Goal: Information Seeking & Learning: Learn about a topic

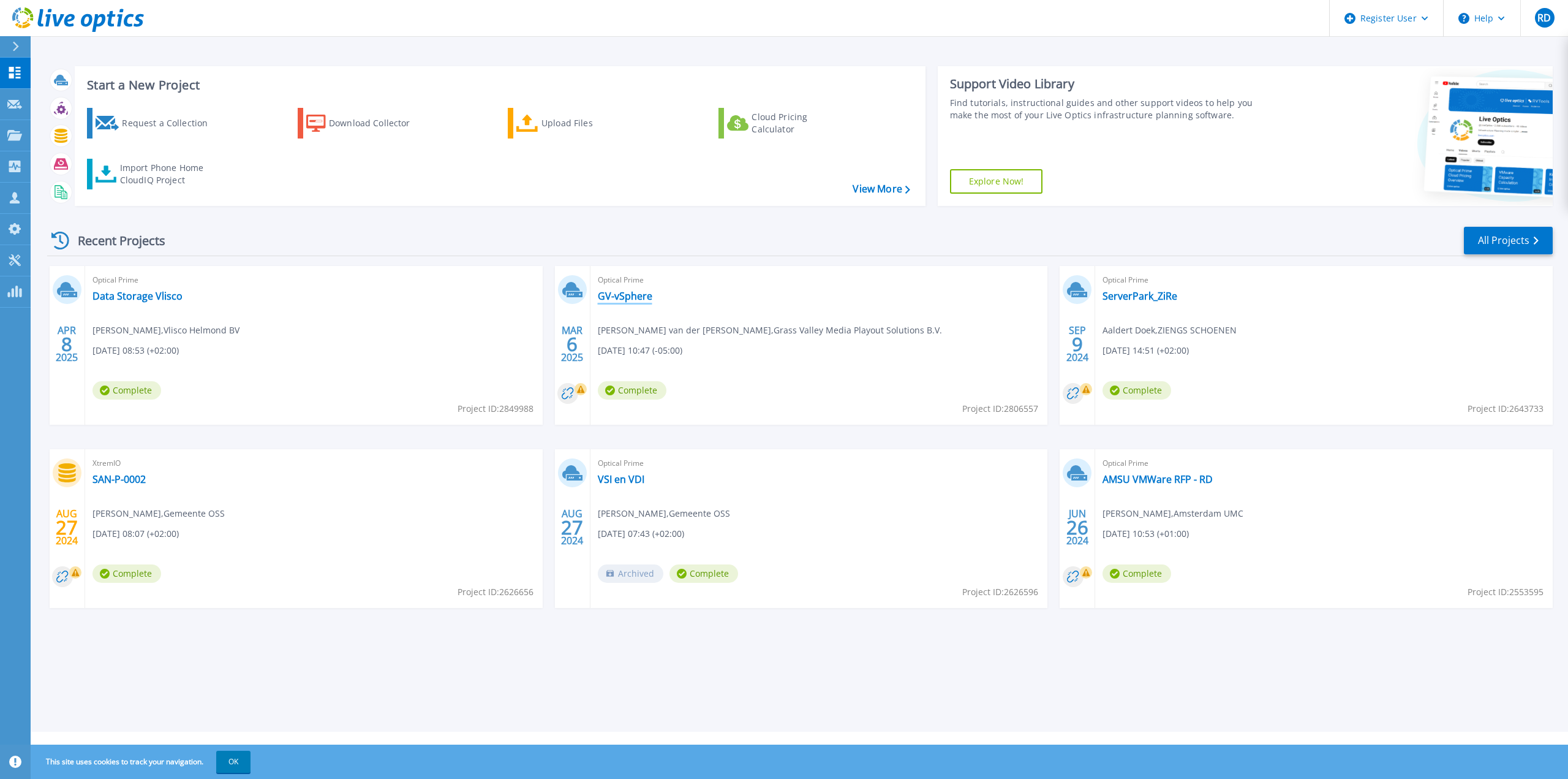
click at [627, 295] on link "GV-vSphere" at bounding box center [625, 295] width 55 height 12
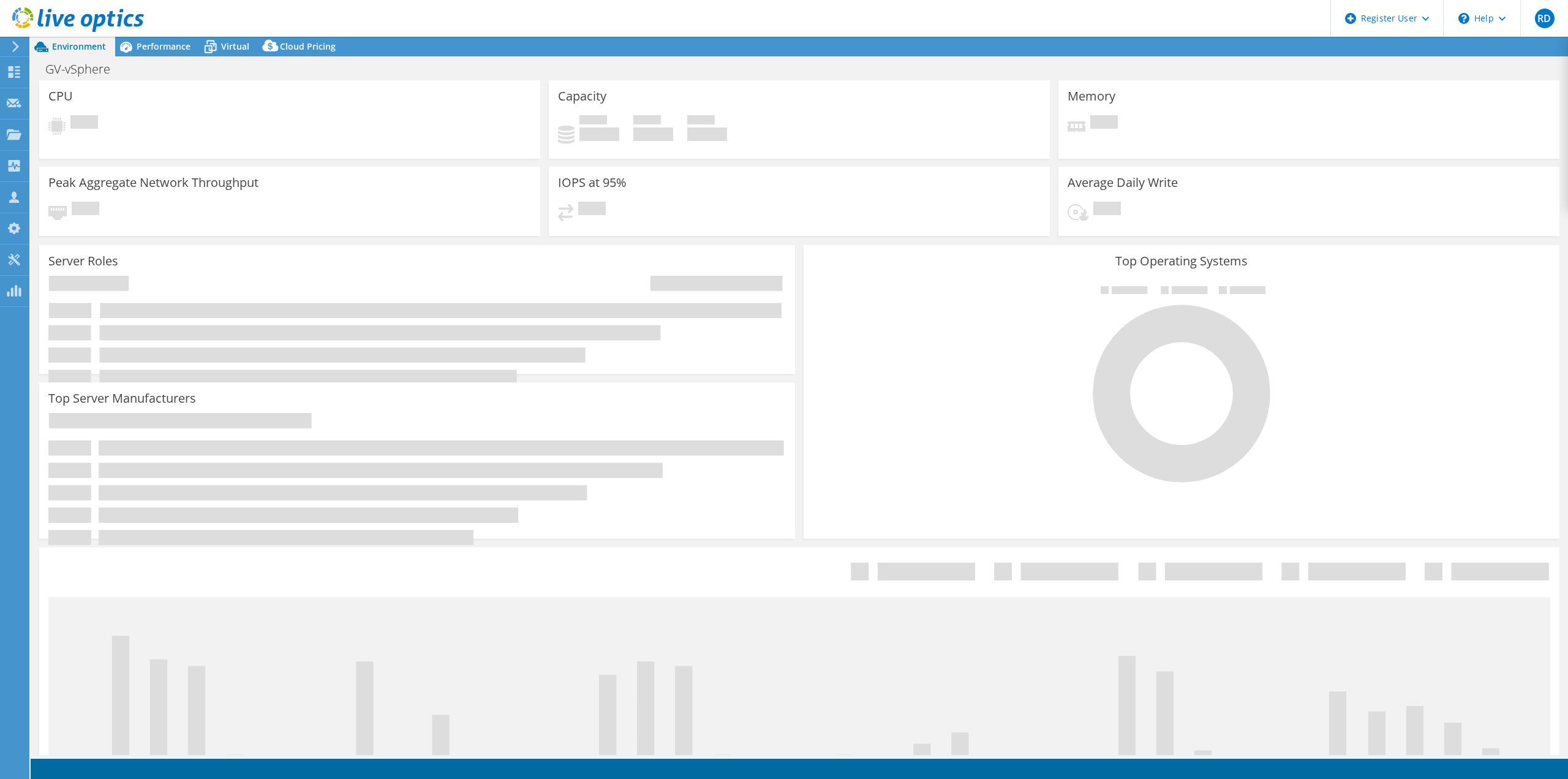
select select "EUFrankfurt"
select select "EUR"
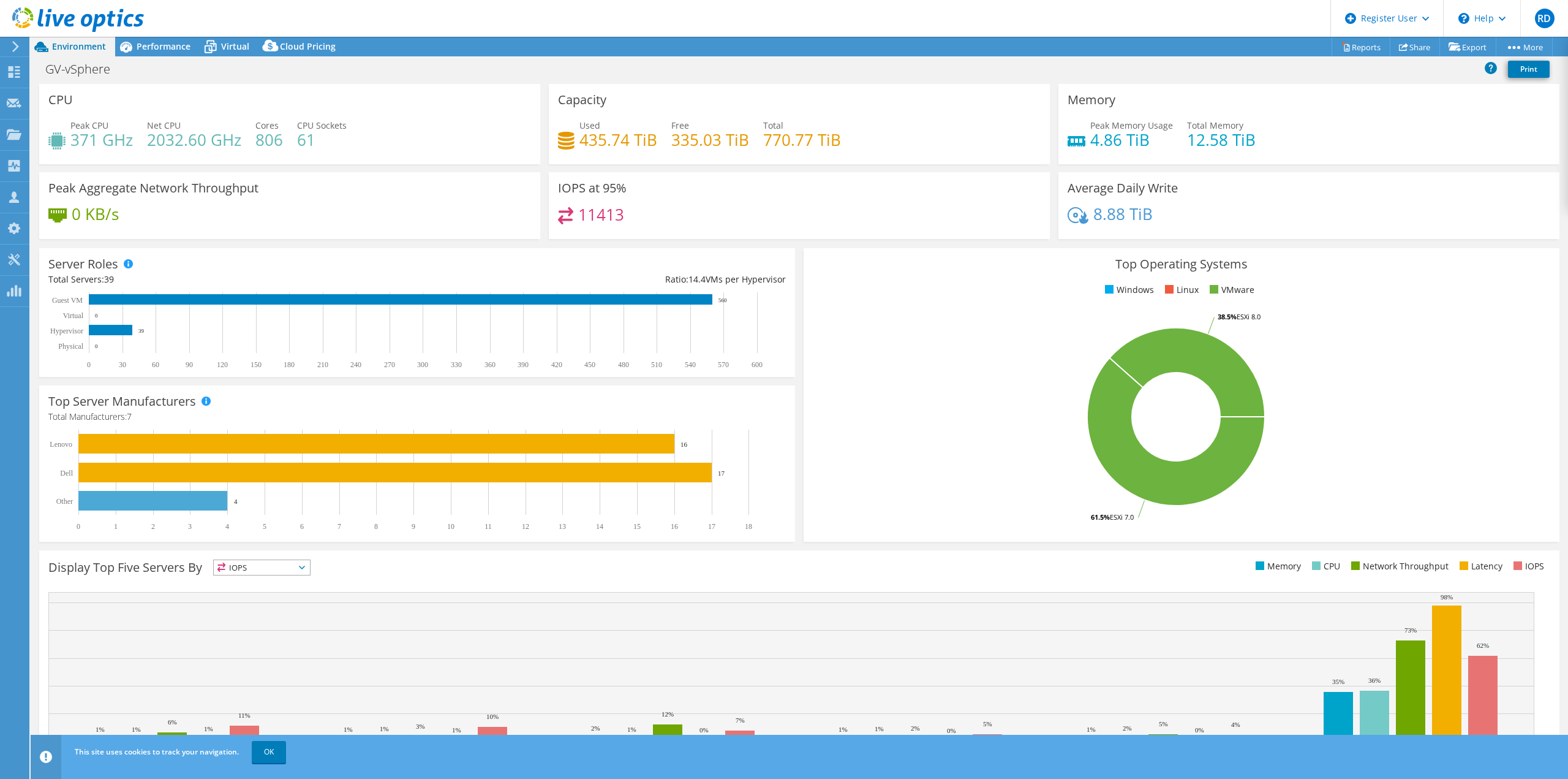
scroll to position [39, 0]
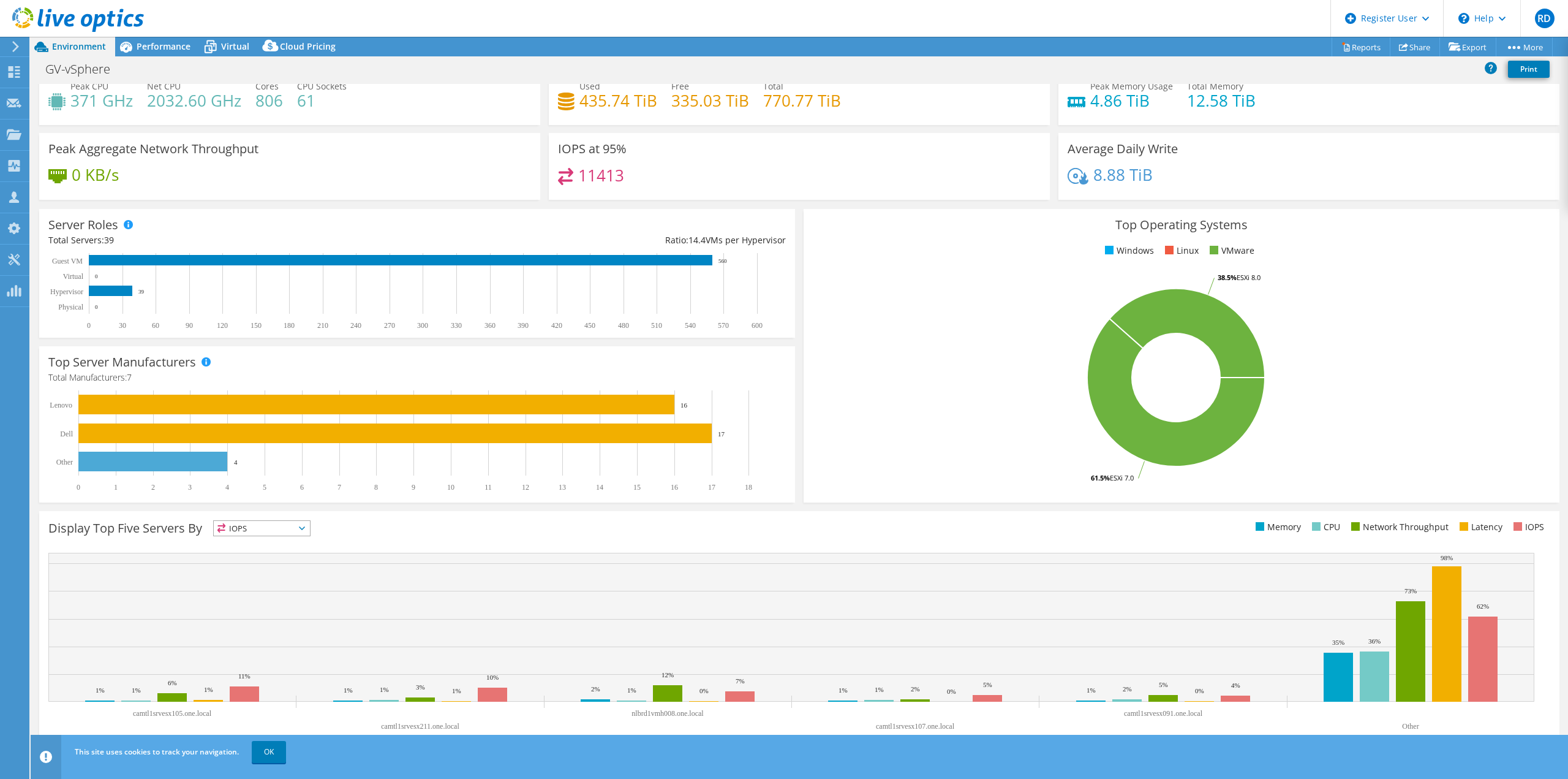
click at [301, 530] on span "IOPS" at bounding box center [261, 528] width 96 height 15
click at [264, 574] on li "CPU" at bounding box center [261, 578] width 96 height 17
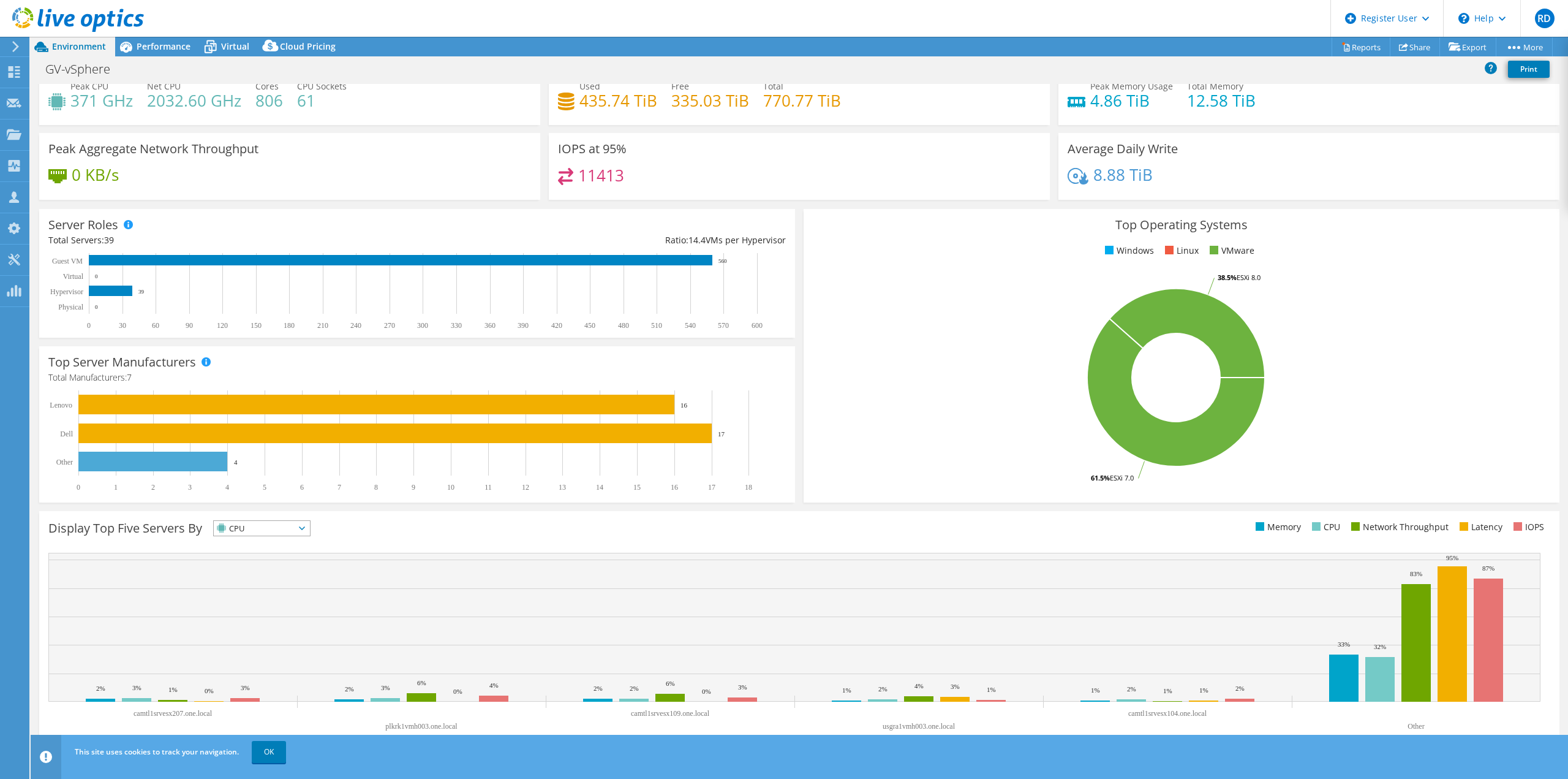
click at [289, 532] on span "CPU" at bounding box center [254, 528] width 81 height 15
click at [285, 539] on li "IOPS" at bounding box center [261, 543] width 96 height 17
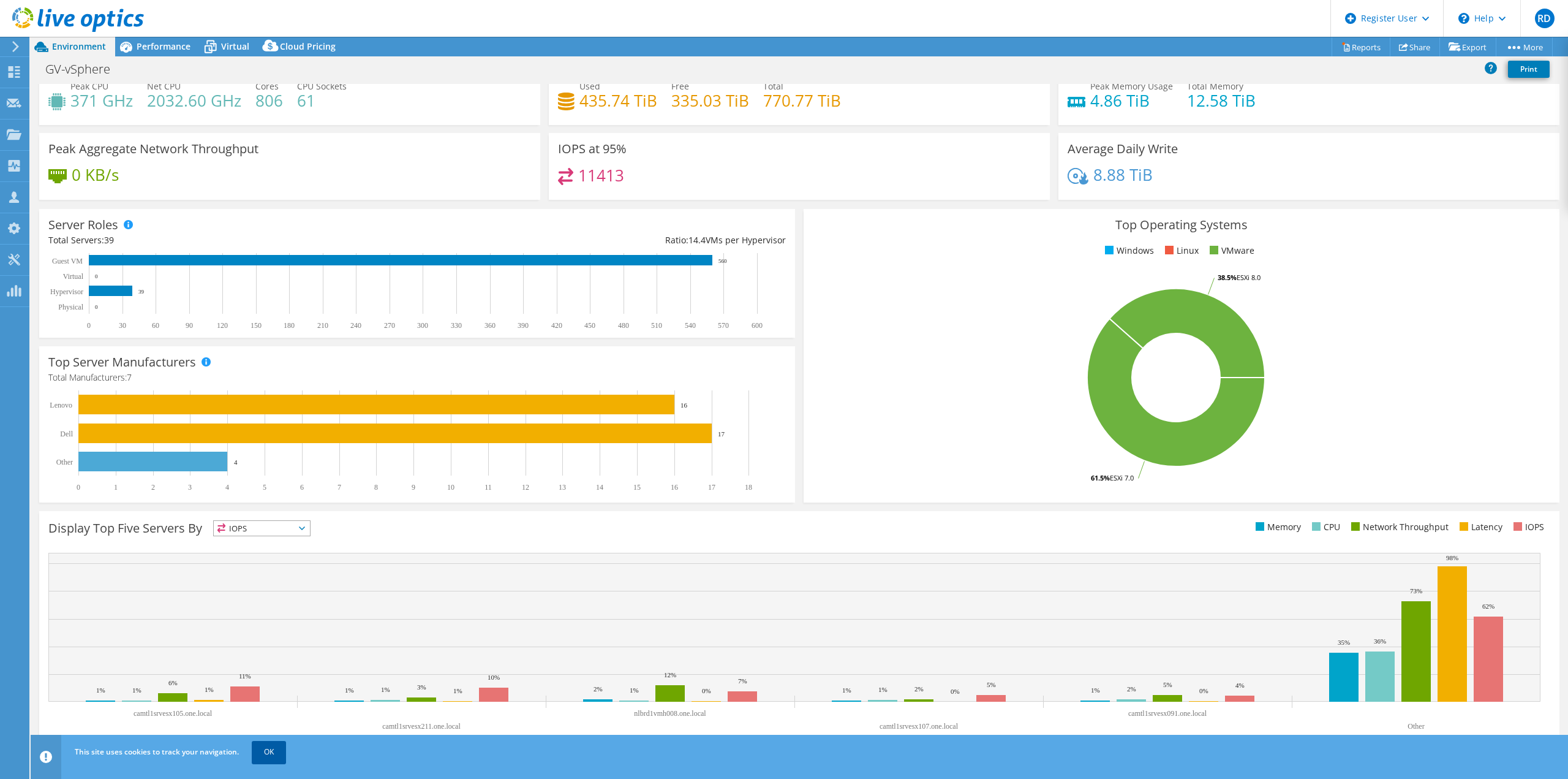
click at [269, 755] on link "OK" at bounding box center [269, 752] width 35 height 22
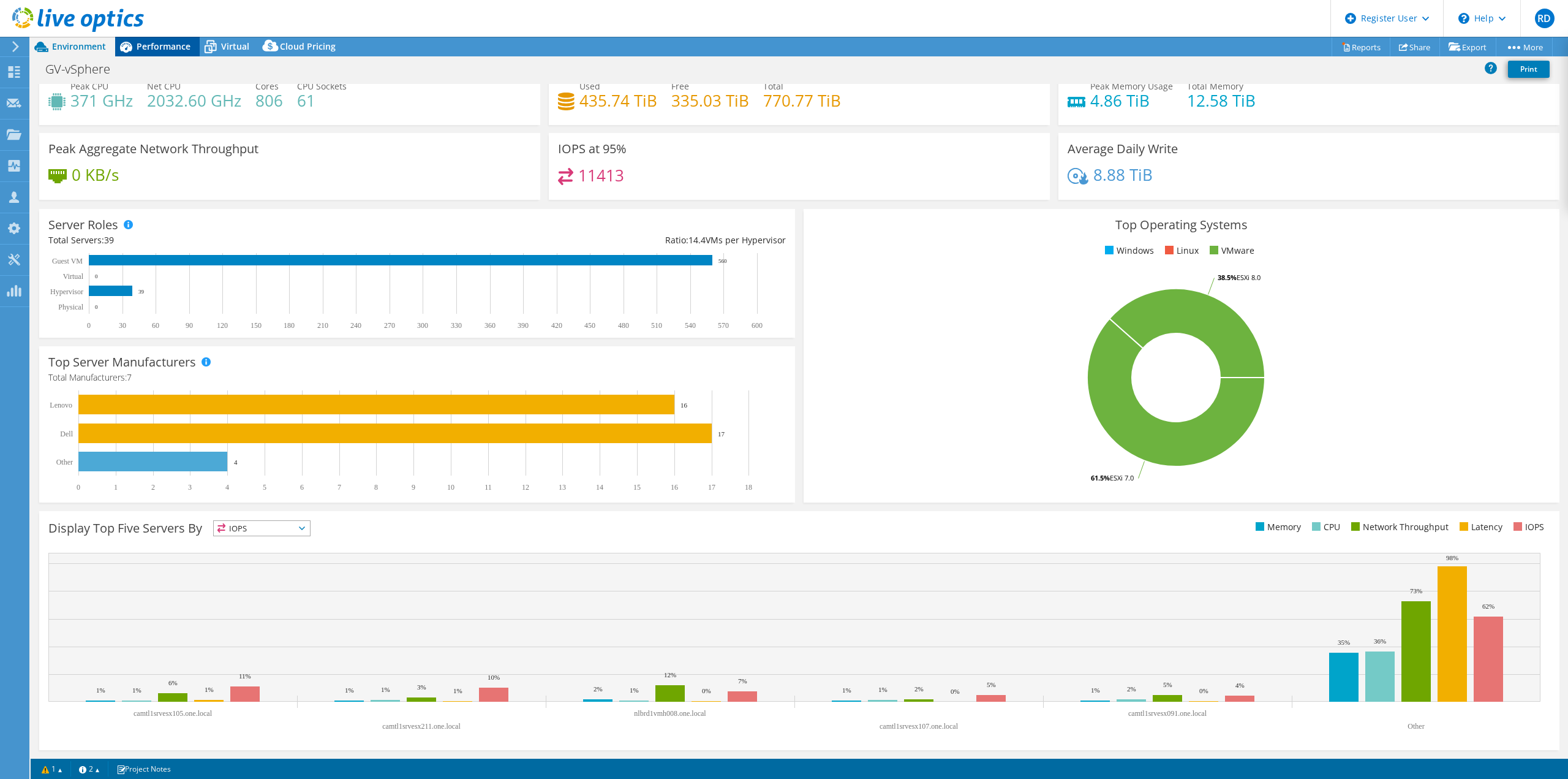
click at [139, 48] on span "Performance" at bounding box center [163, 46] width 54 height 12
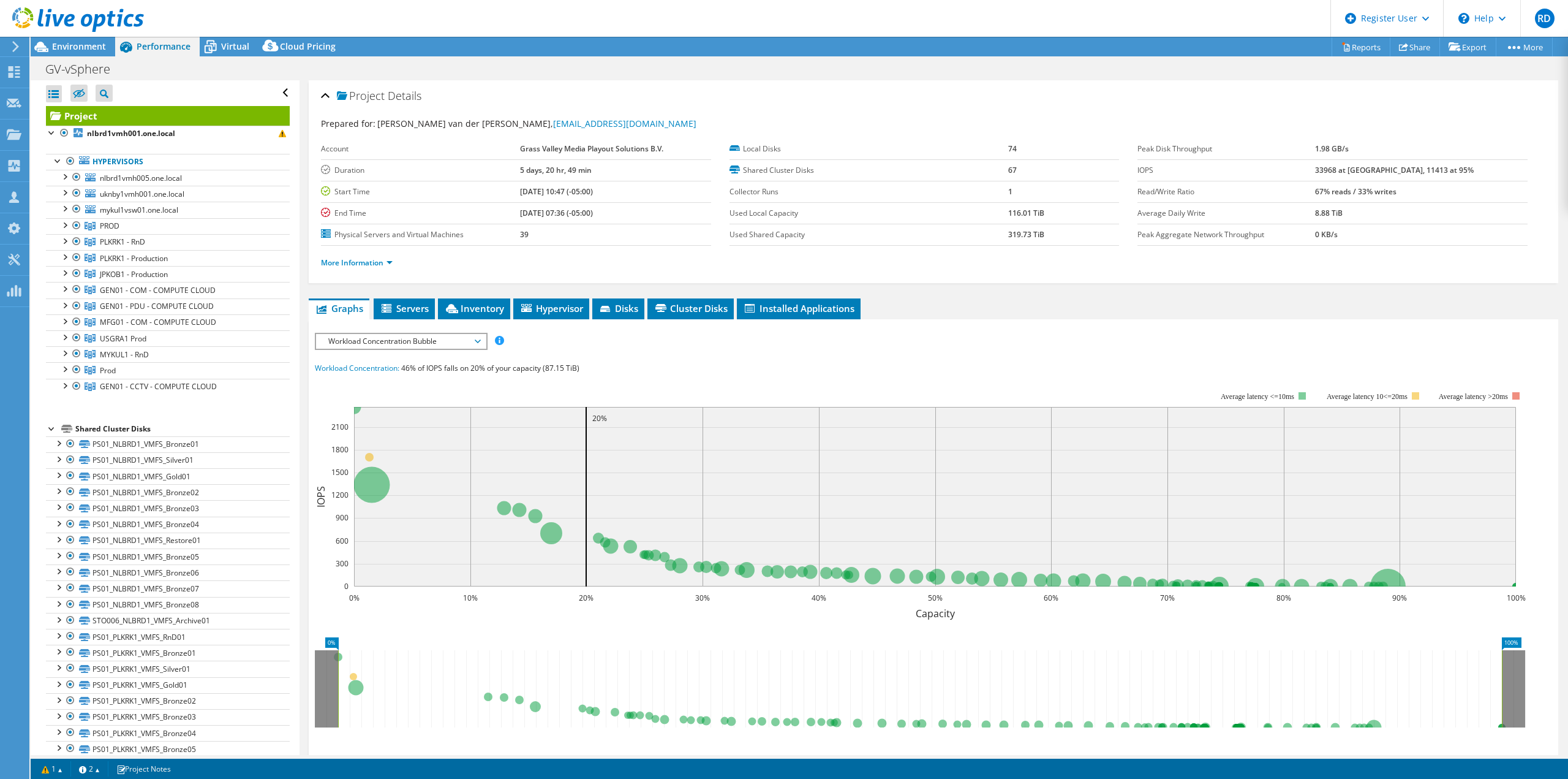
scroll to position [0, 0]
click at [422, 335] on span "Workload Concentration Bubble" at bounding box center [401, 342] width 157 height 15
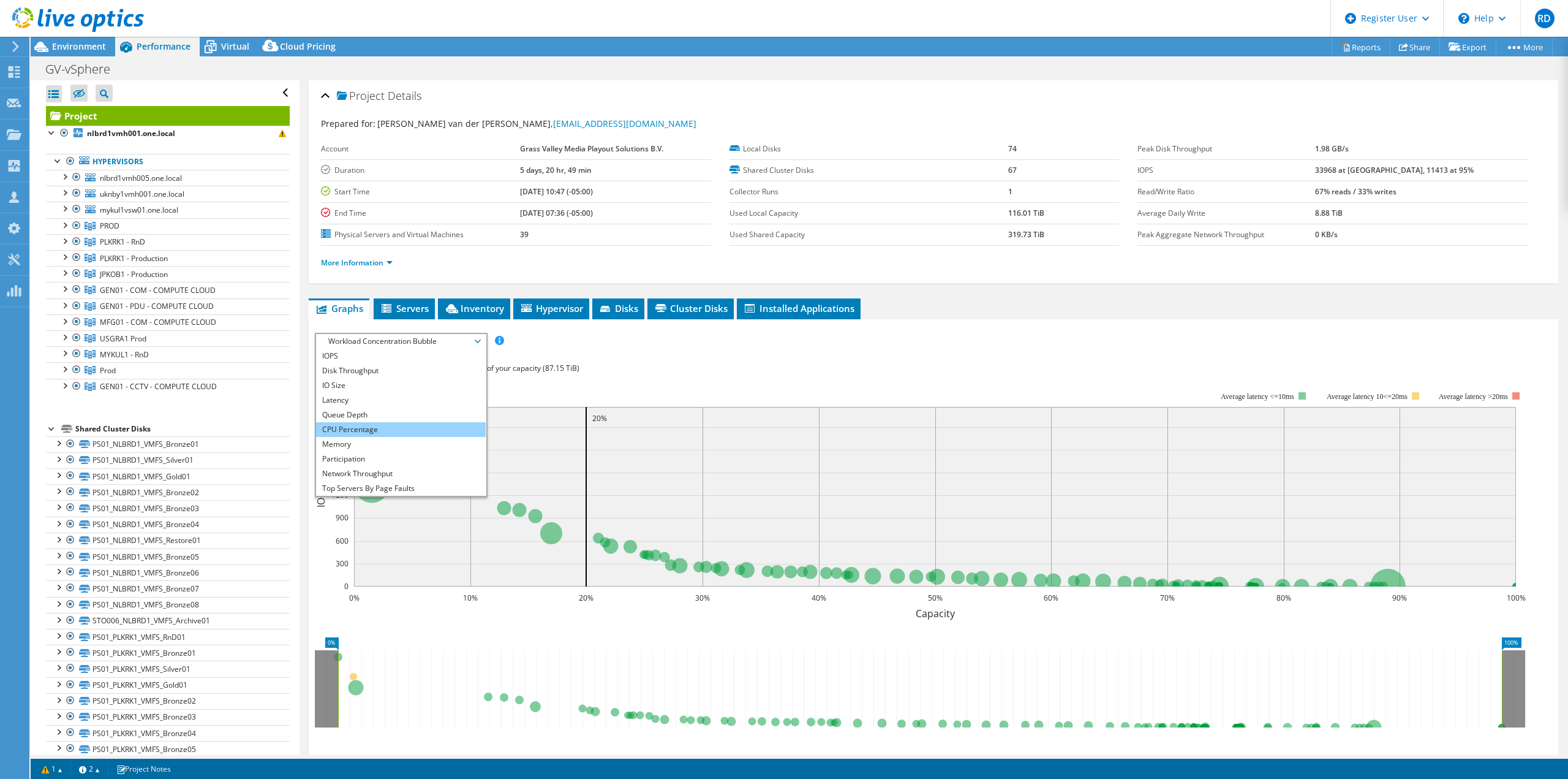
click at [375, 429] on li "CPU Percentage" at bounding box center [401, 429] width 170 height 15
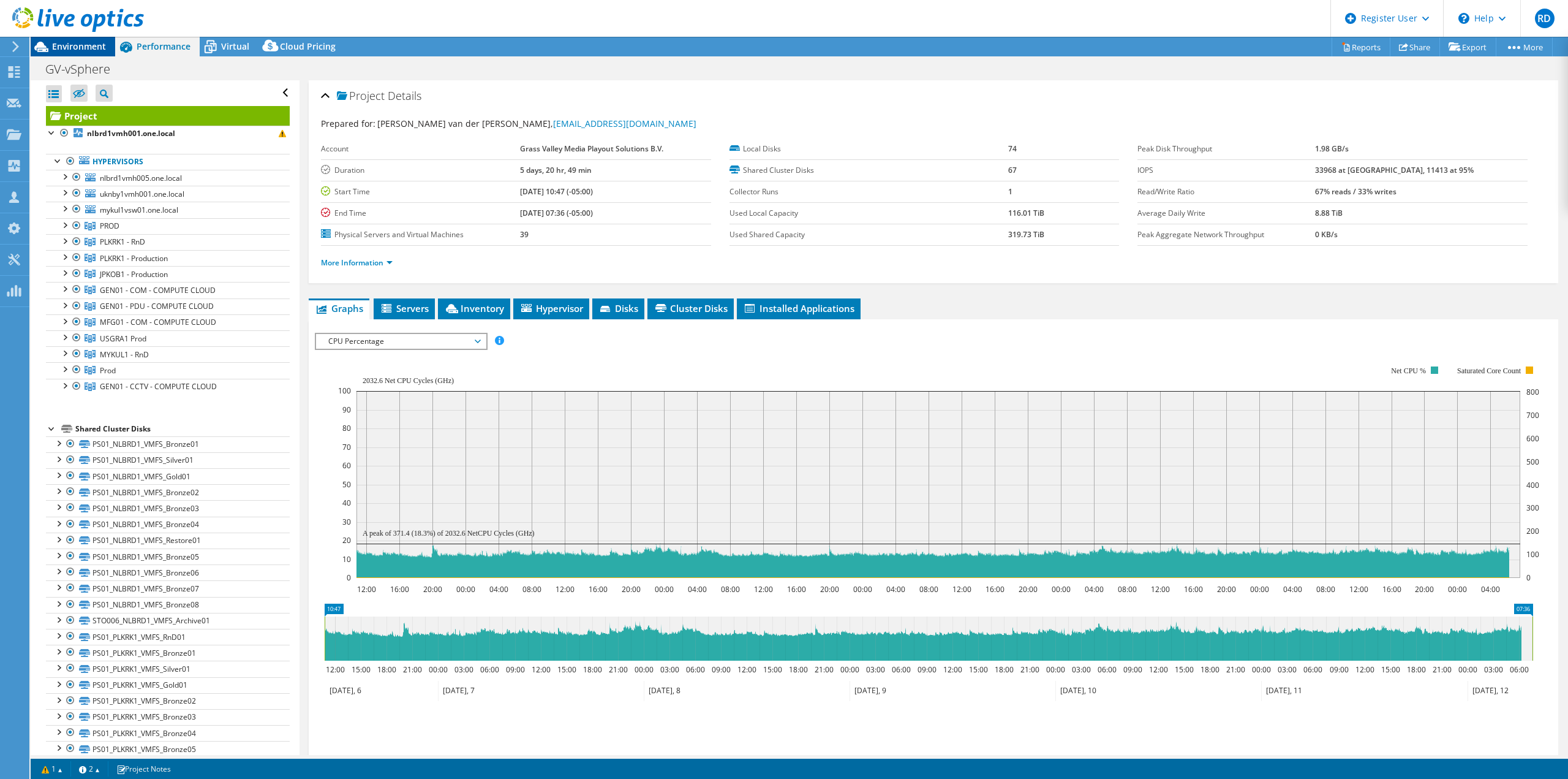
click at [70, 49] on span "Environment" at bounding box center [78, 46] width 54 height 12
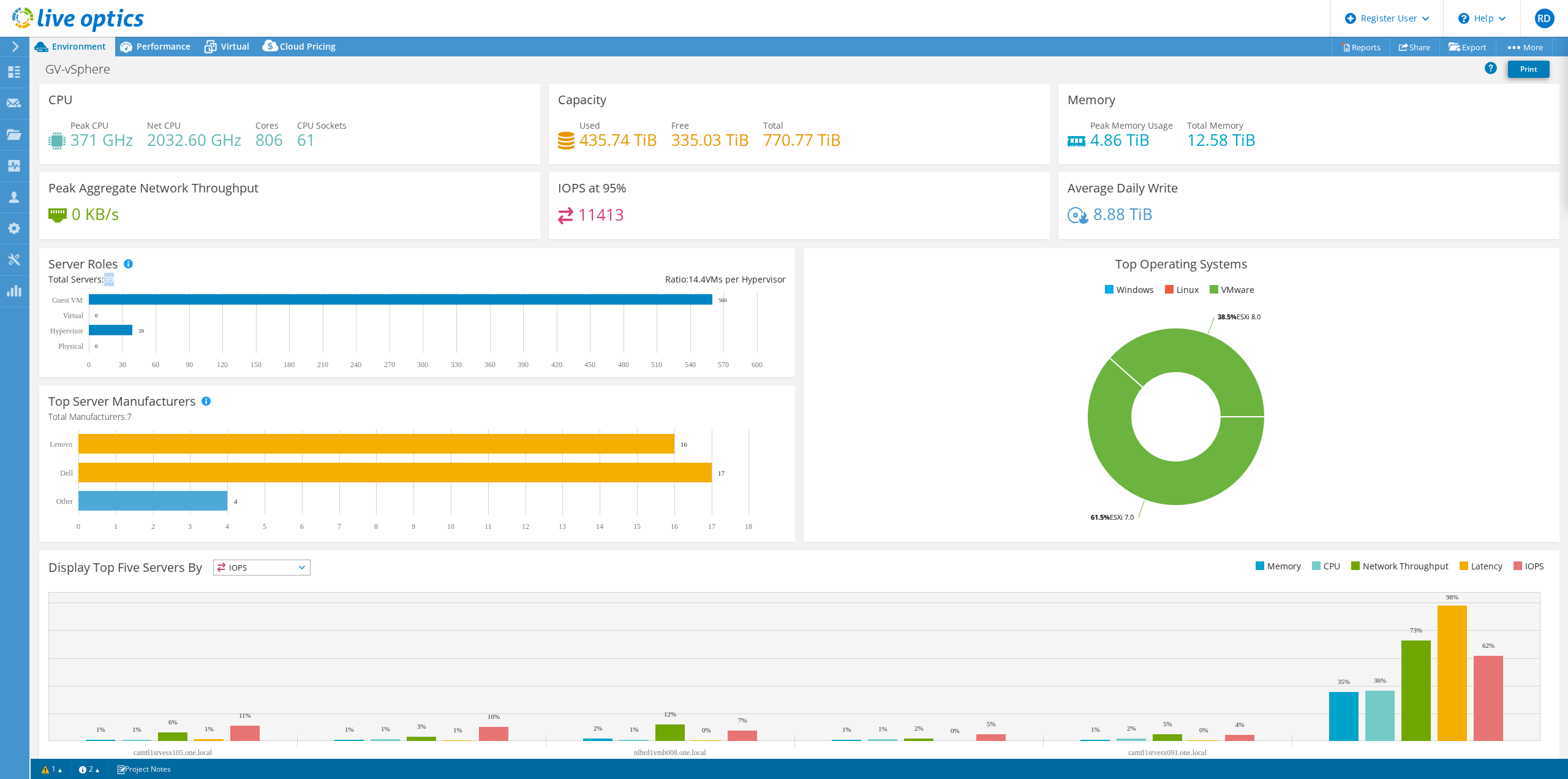
drag, startPoint x: 107, startPoint y: 279, endPoint x: 124, endPoint y: 280, distance: 17.0
click at [124, 280] on div "Total Servers: 39" at bounding box center [233, 279] width 369 height 14
click at [148, 39] on div "Performance" at bounding box center [157, 46] width 85 height 19
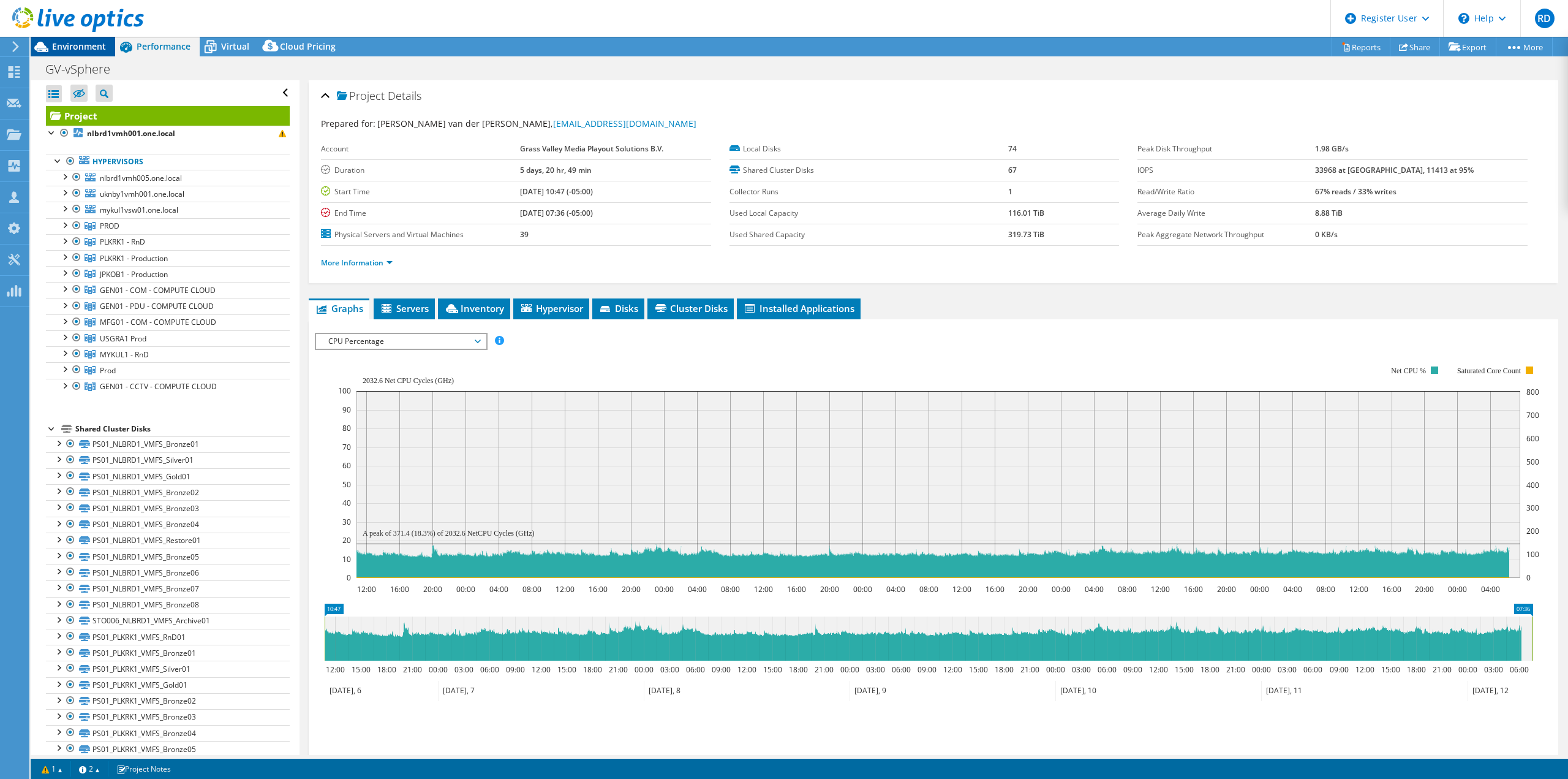
click at [79, 46] on span "Environment" at bounding box center [78, 46] width 54 height 12
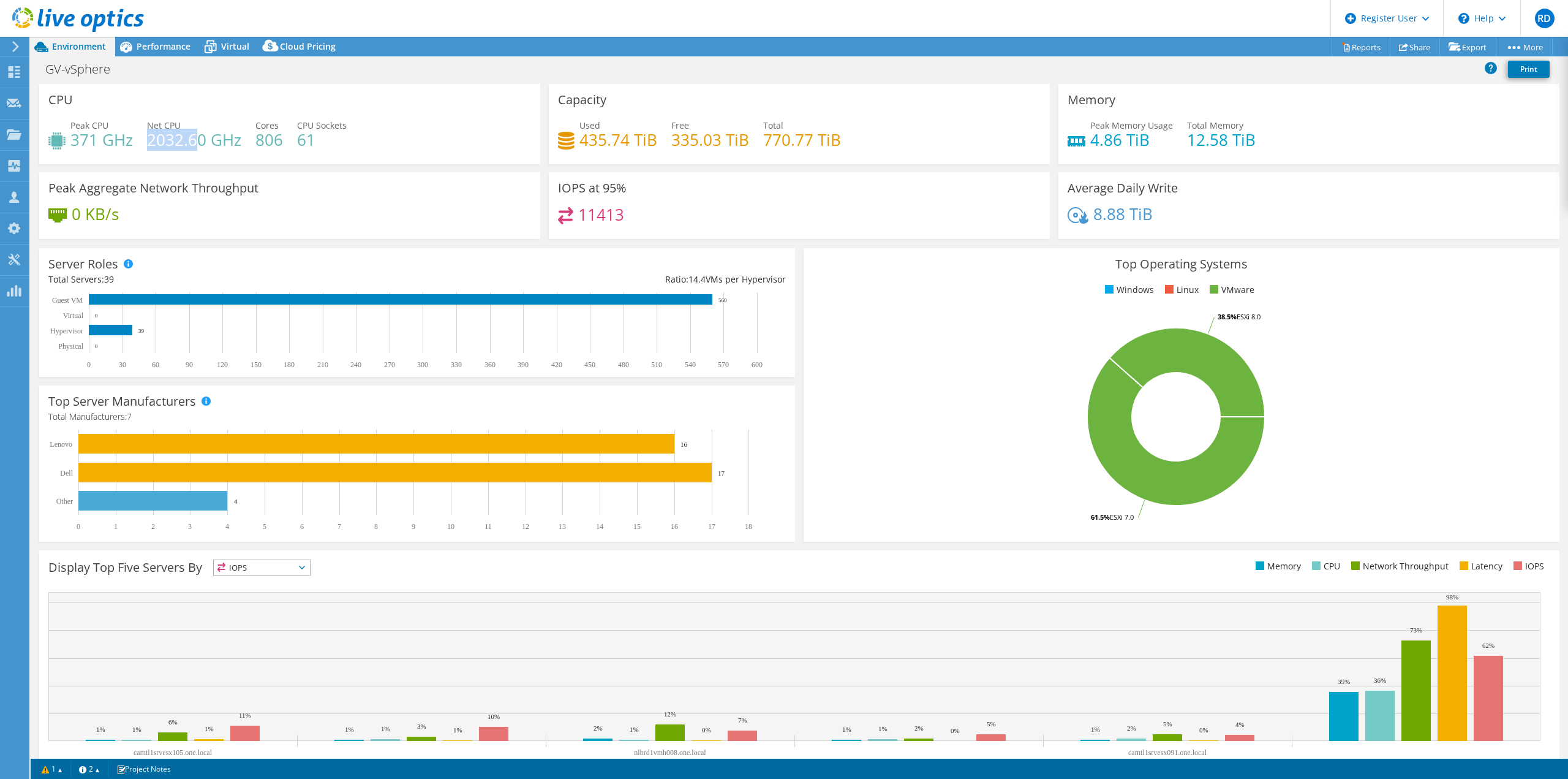
drag, startPoint x: 147, startPoint y: 141, endPoint x: 196, endPoint y: 144, distance: 49.1
click at [196, 144] on h4 "2032.60 GHz" at bounding box center [193, 140] width 94 height 14
drag, startPoint x: 73, startPoint y: 142, endPoint x: 98, endPoint y: 142, distance: 25.0
click at [98, 142] on h4 "371 GHz" at bounding box center [101, 140] width 62 height 14
click at [153, 51] on span "Performance" at bounding box center [163, 46] width 54 height 12
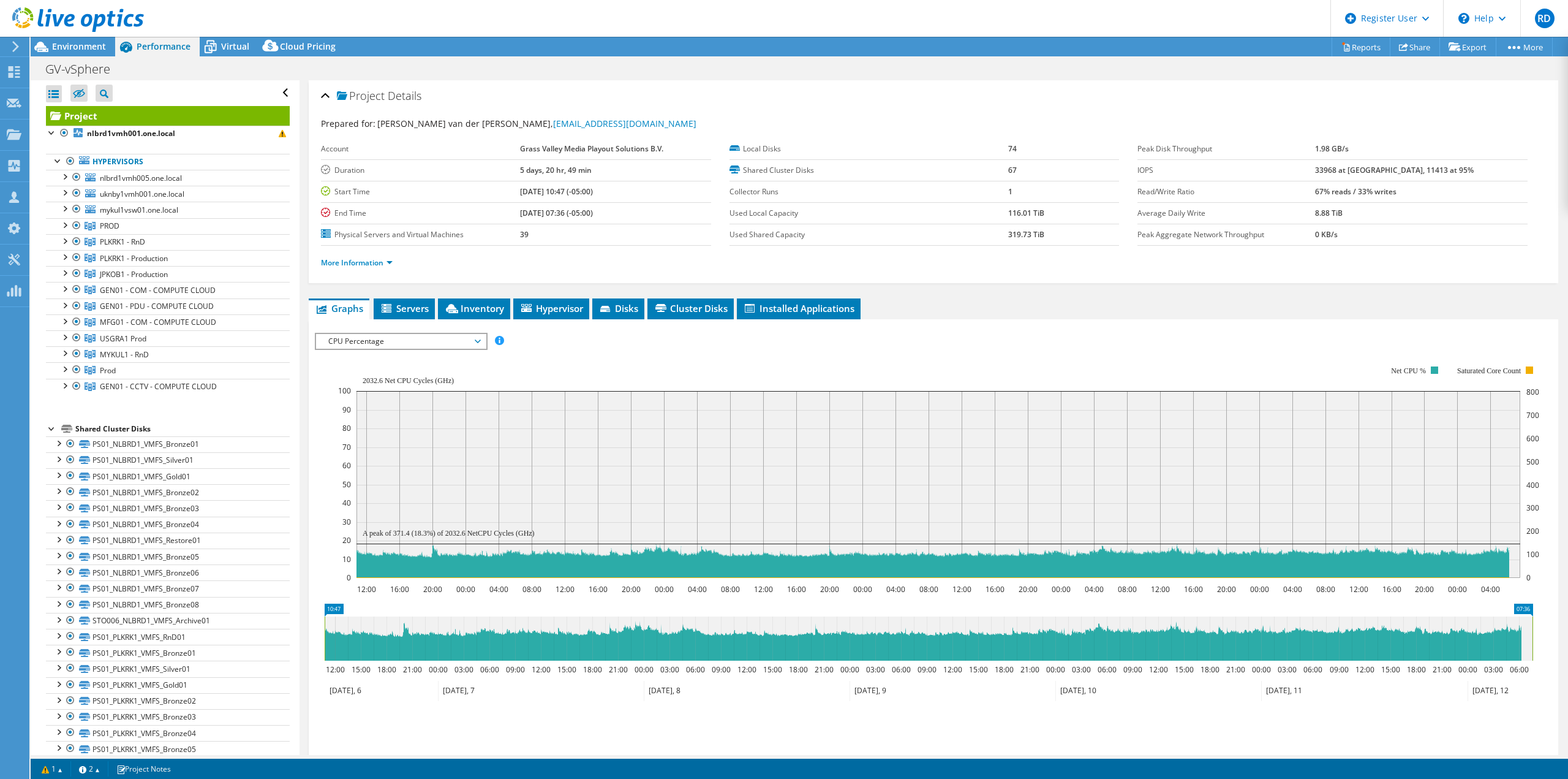
click at [74, 40] on div at bounding box center [72, 20] width 144 height 41
click at [69, 47] on span "Environment" at bounding box center [78, 46] width 54 height 12
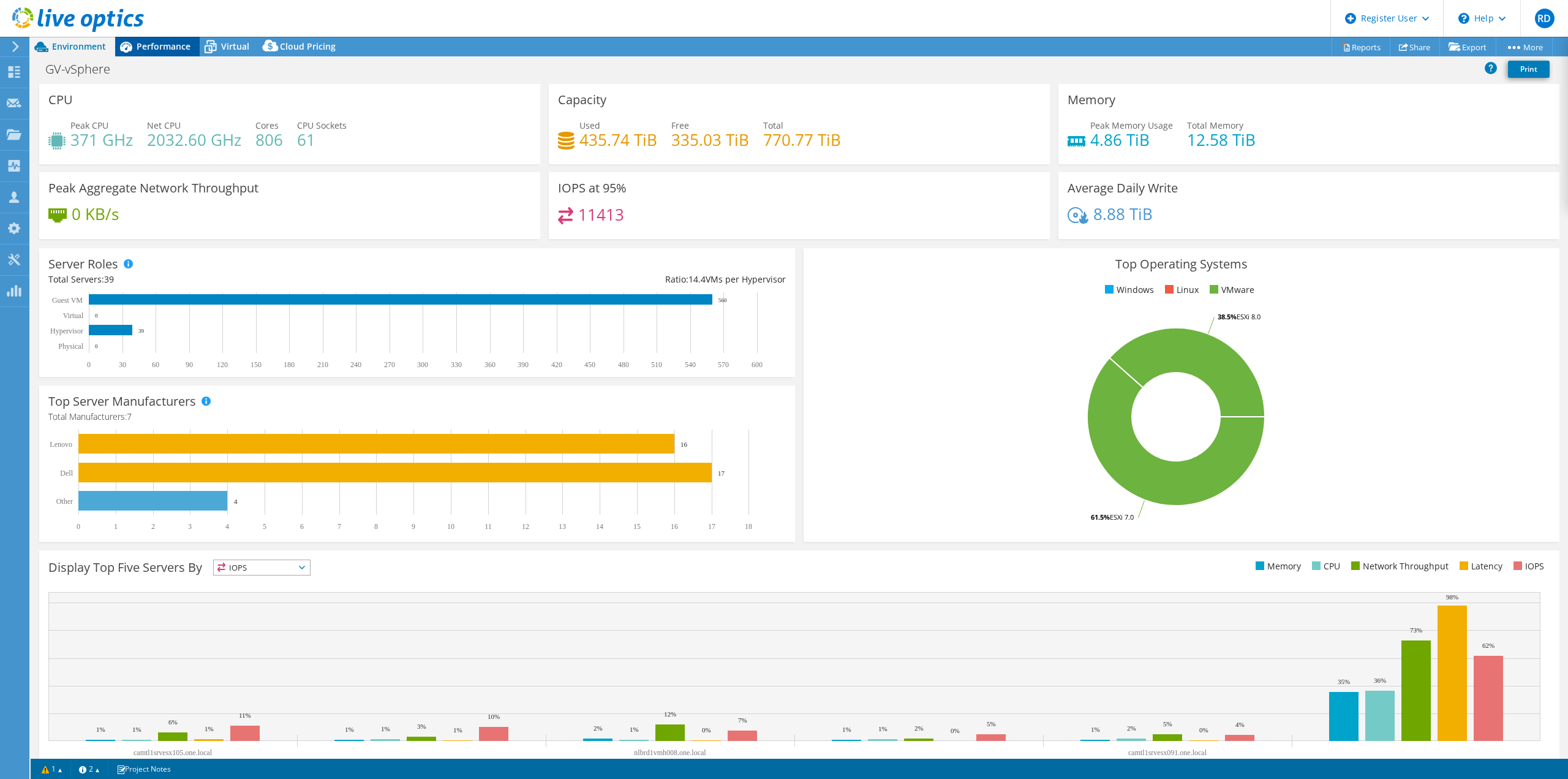
click at [155, 51] on span "Performance" at bounding box center [163, 46] width 54 height 12
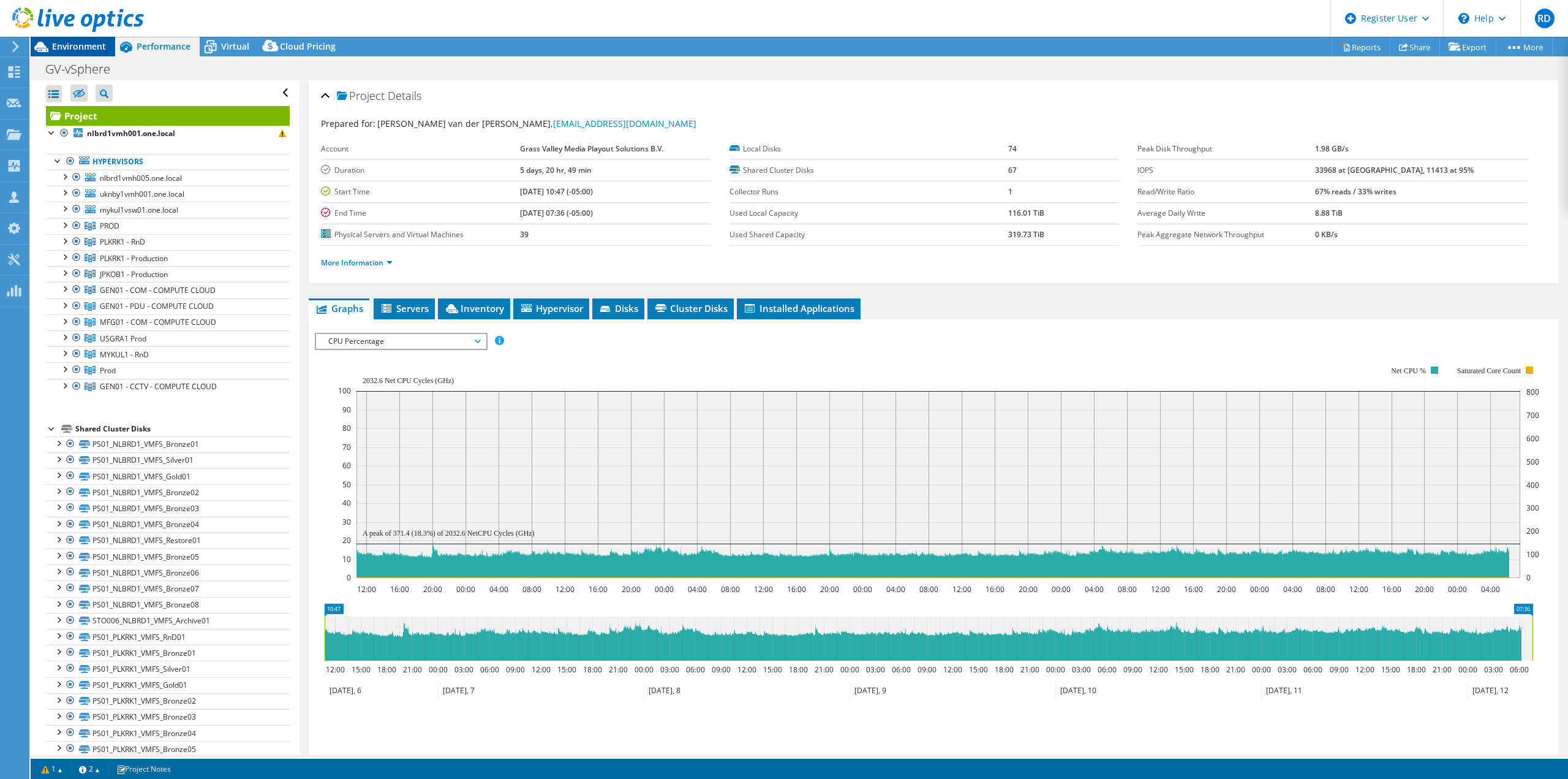
click at [69, 50] on span "Environment" at bounding box center [78, 46] width 54 height 12
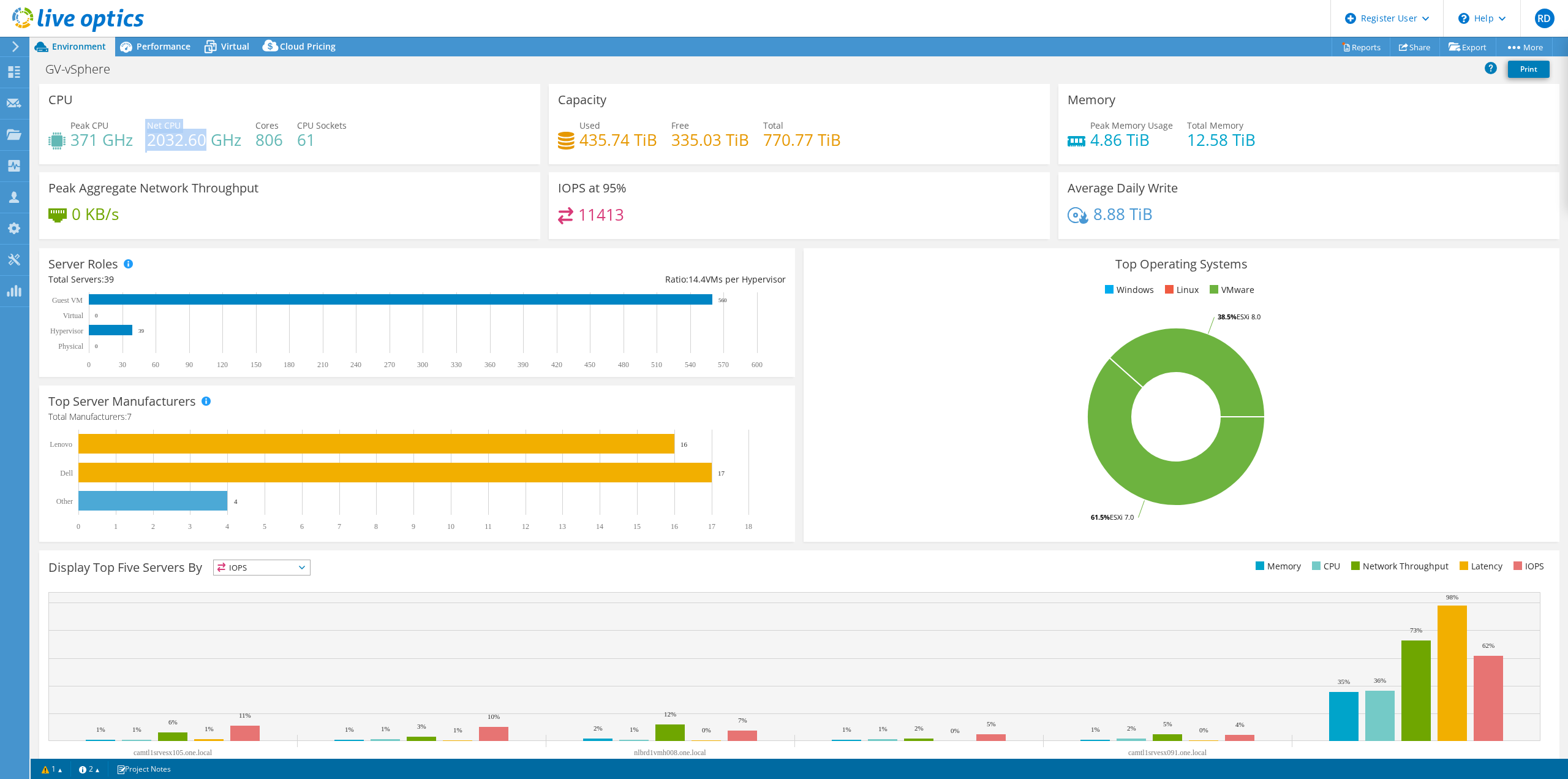
drag, startPoint x: 183, startPoint y: 144, endPoint x: 203, endPoint y: 146, distance: 20.1
click at [203, 146] on div "Peak CPU 371 GHz Net CPU 2032.60 GHz Cores 806 CPU Sockets 61" at bounding box center [289, 139] width 483 height 40
drag, startPoint x: 251, startPoint y: 139, endPoint x: 297, endPoint y: 141, distance: 46.0
click at [297, 141] on div "Peak CPU 371 GHz Net CPU 2032.60 GHz Cores 806 CPU Sockets 61" at bounding box center [289, 139] width 483 height 40
click at [318, 177] on div "Peak Aggregate Network Throughput 0 KB/s" at bounding box center [289, 205] width 501 height 67
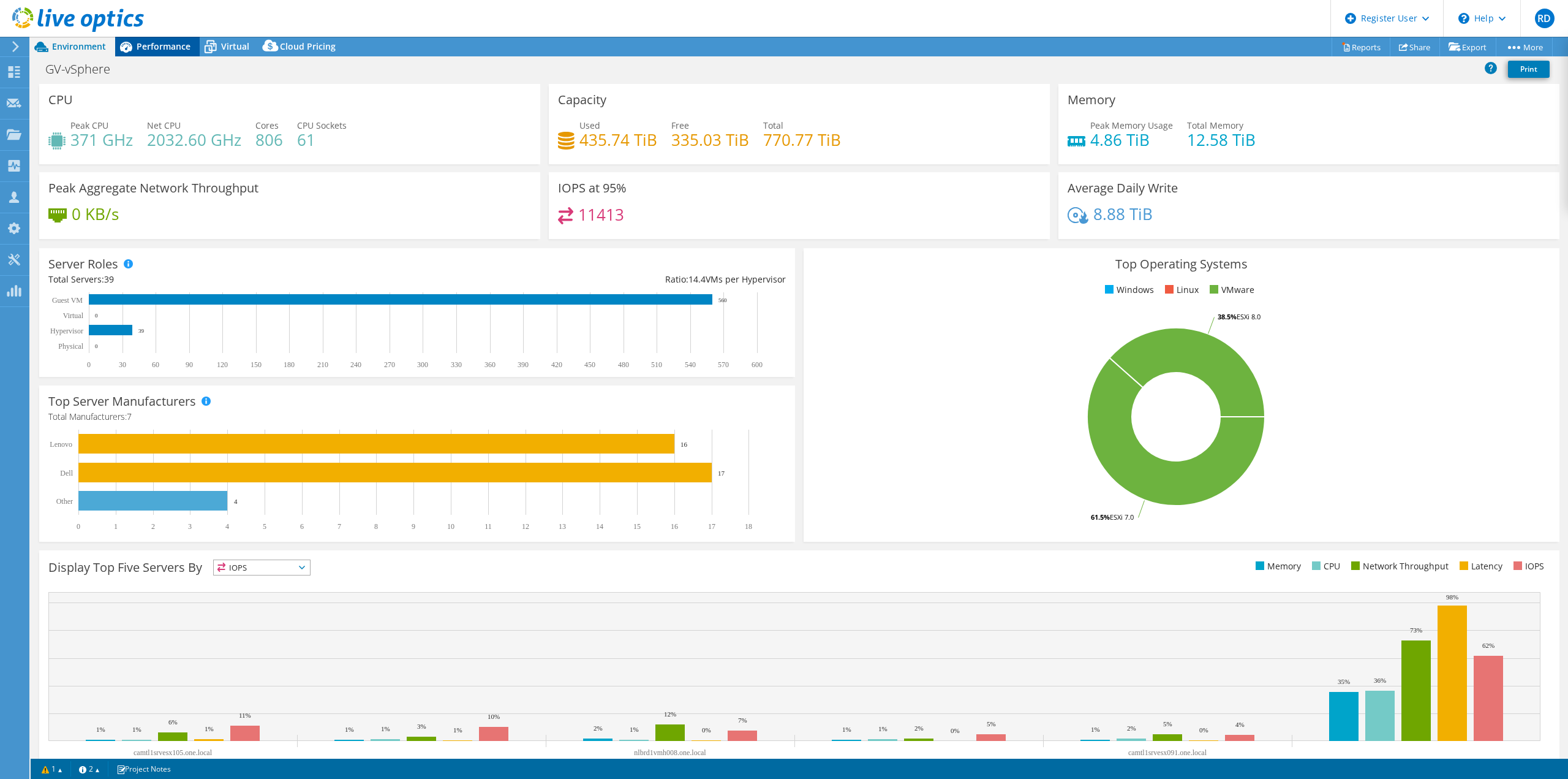
click at [169, 49] on span "Performance" at bounding box center [163, 46] width 54 height 12
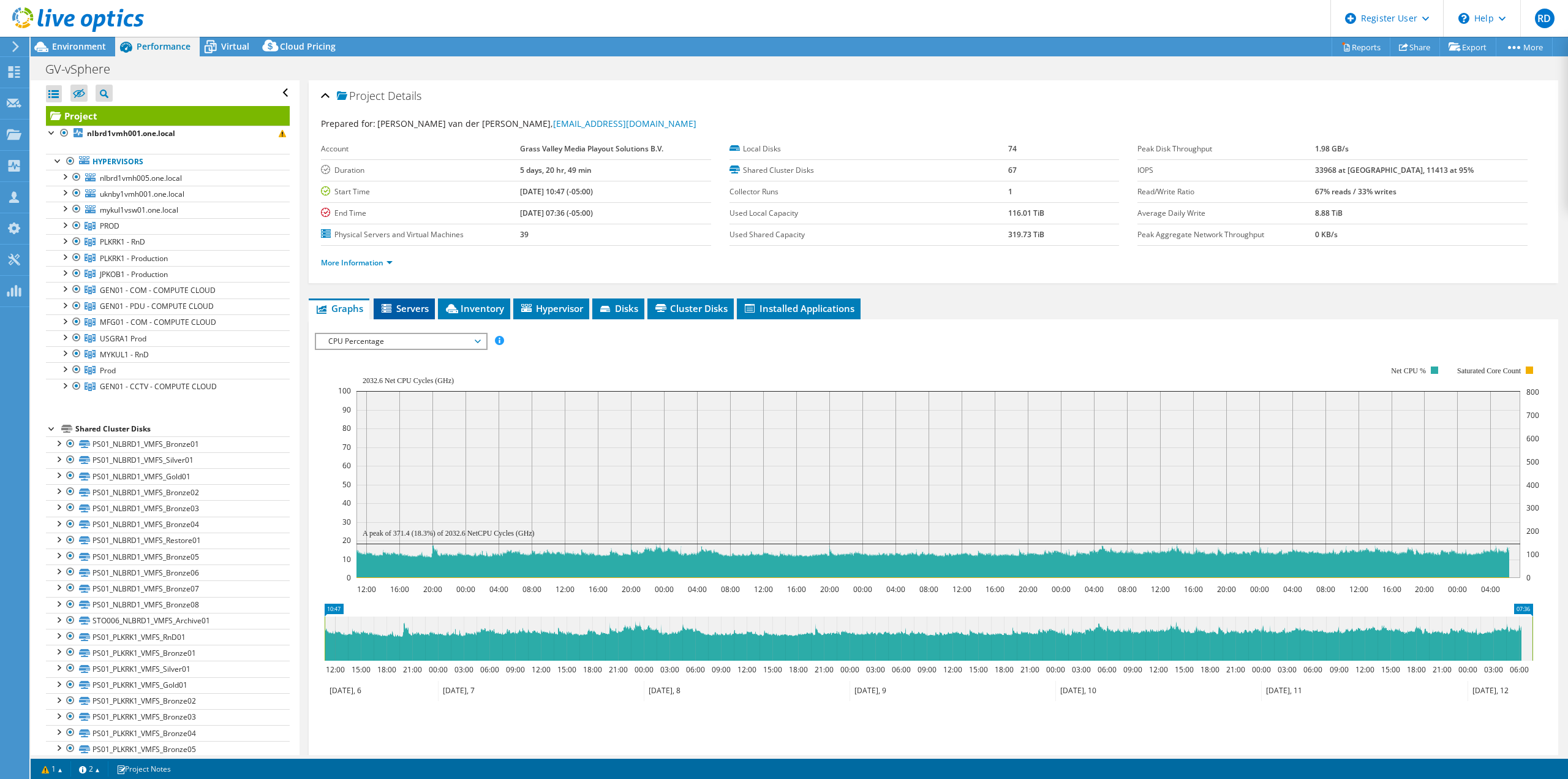
click at [402, 304] on span "Servers" at bounding box center [404, 308] width 49 height 12
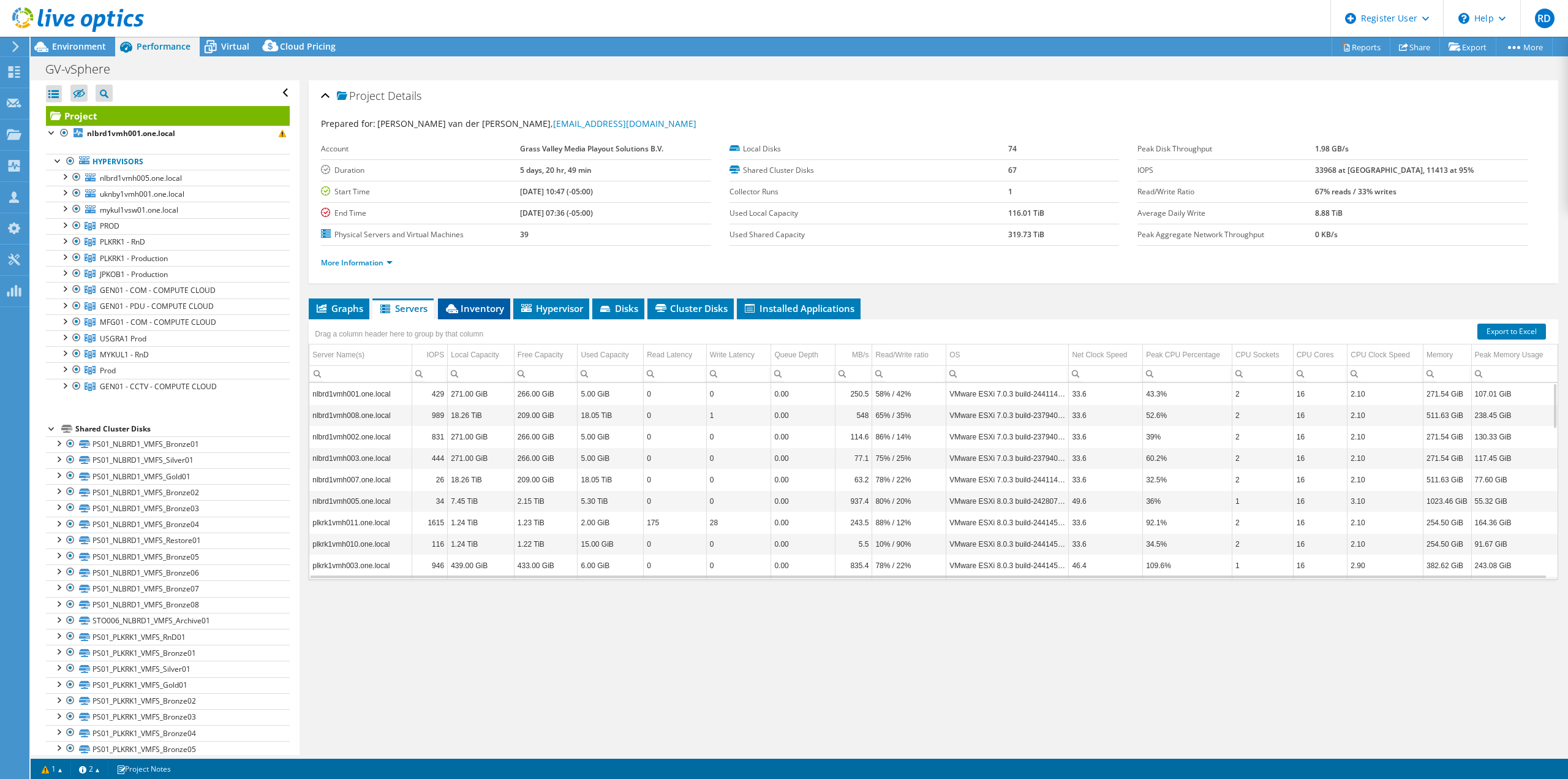
click at [481, 311] on span "Inventory" at bounding box center [474, 308] width 60 height 12
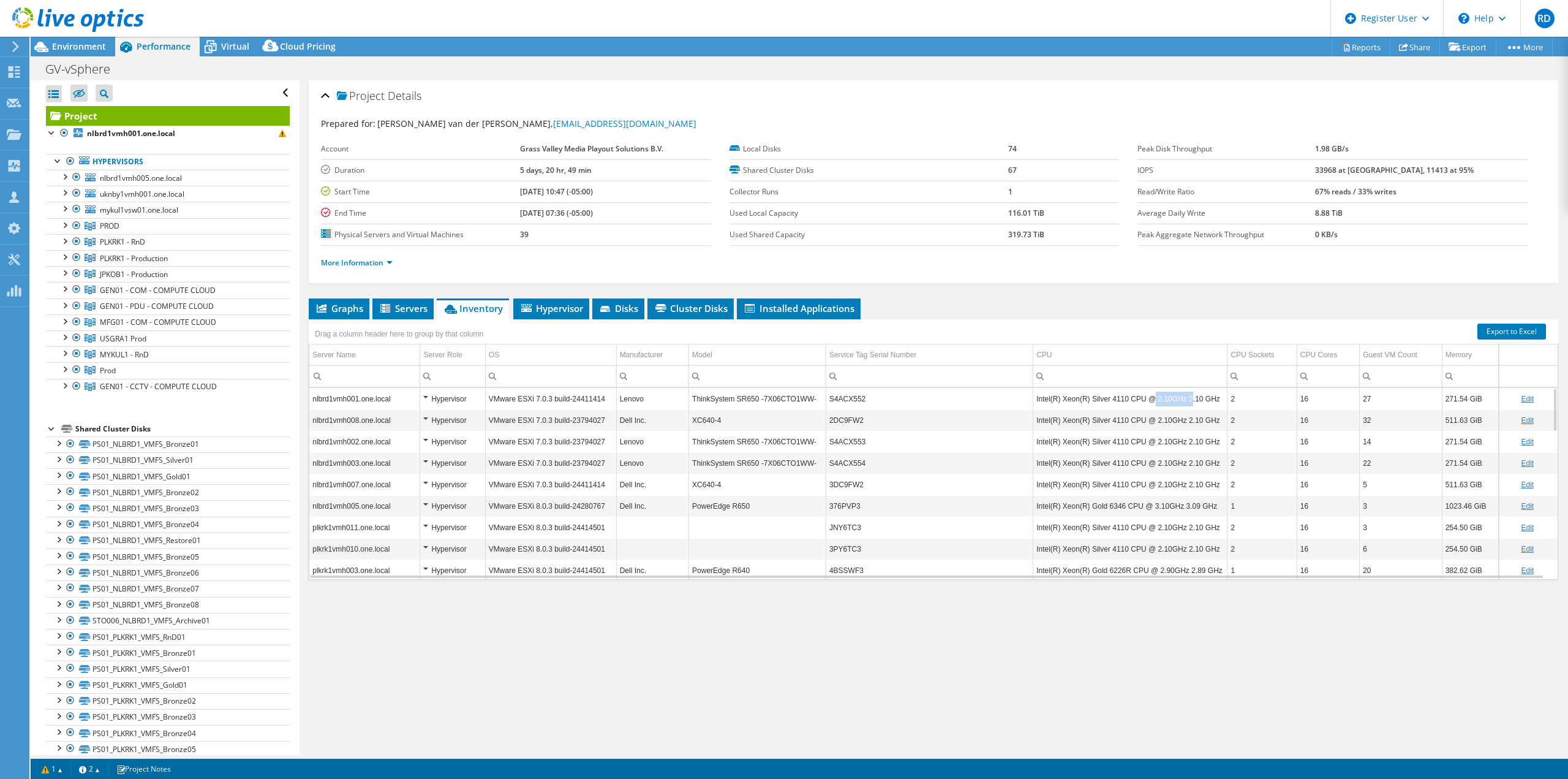
drag, startPoint x: 1146, startPoint y: 402, endPoint x: 1181, endPoint y: 402, distance: 35.0
click at [1181, 402] on td "Intel(R) Xeon(R) Silver 4110 CPU @ 2.10GHz 2.10 GHz" at bounding box center [1130, 398] width 194 height 21
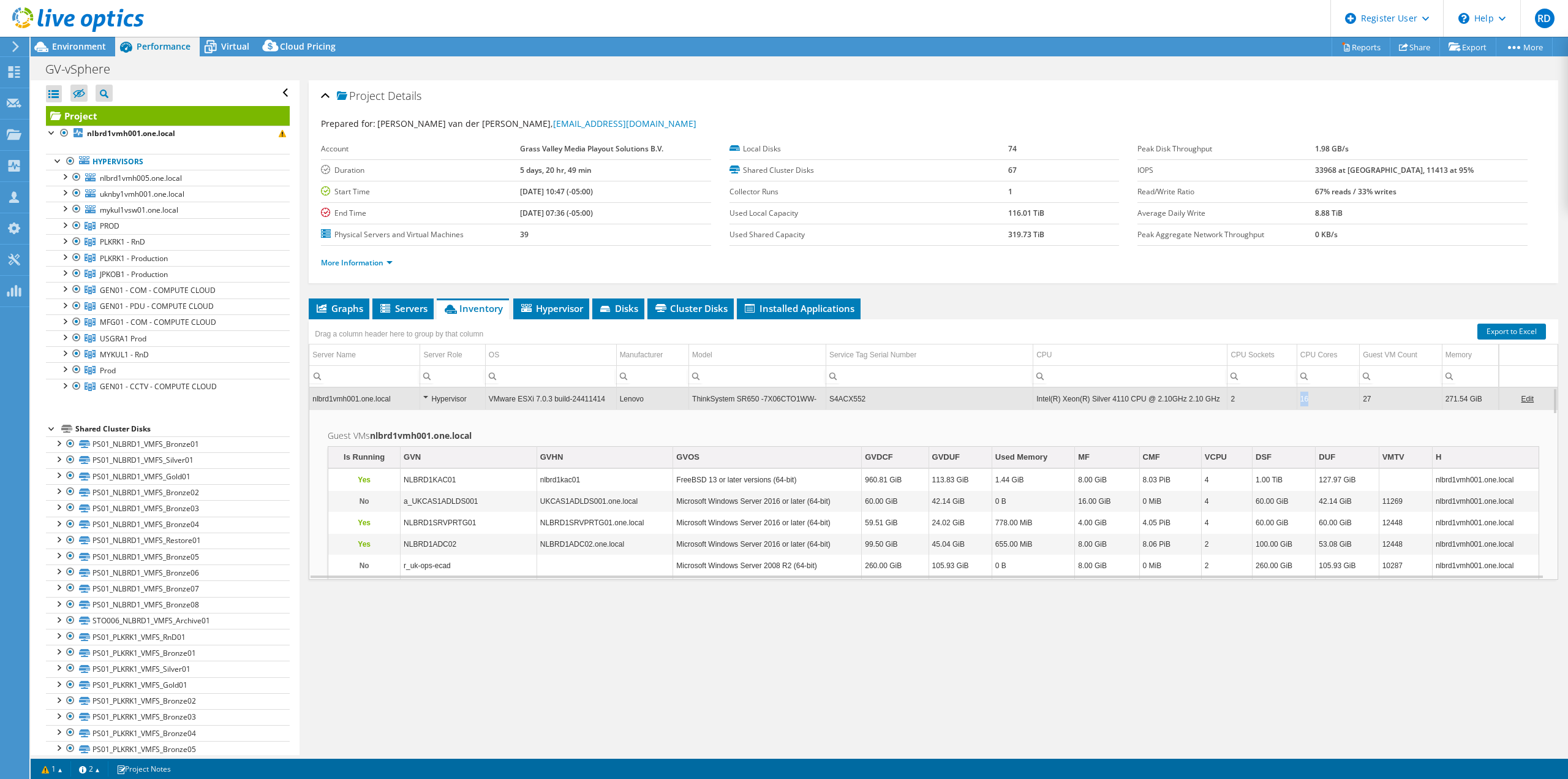
drag, startPoint x: 1303, startPoint y: 401, endPoint x: 1291, endPoint y: 402, distance: 12.0
click at [1291, 402] on tr "nlbrd1vmh001.one.local Hypervisor VMware ESXi 7.0.3 build-24411414 Lenovo Think…" at bounding box center [933, 398] width 1248 height 21
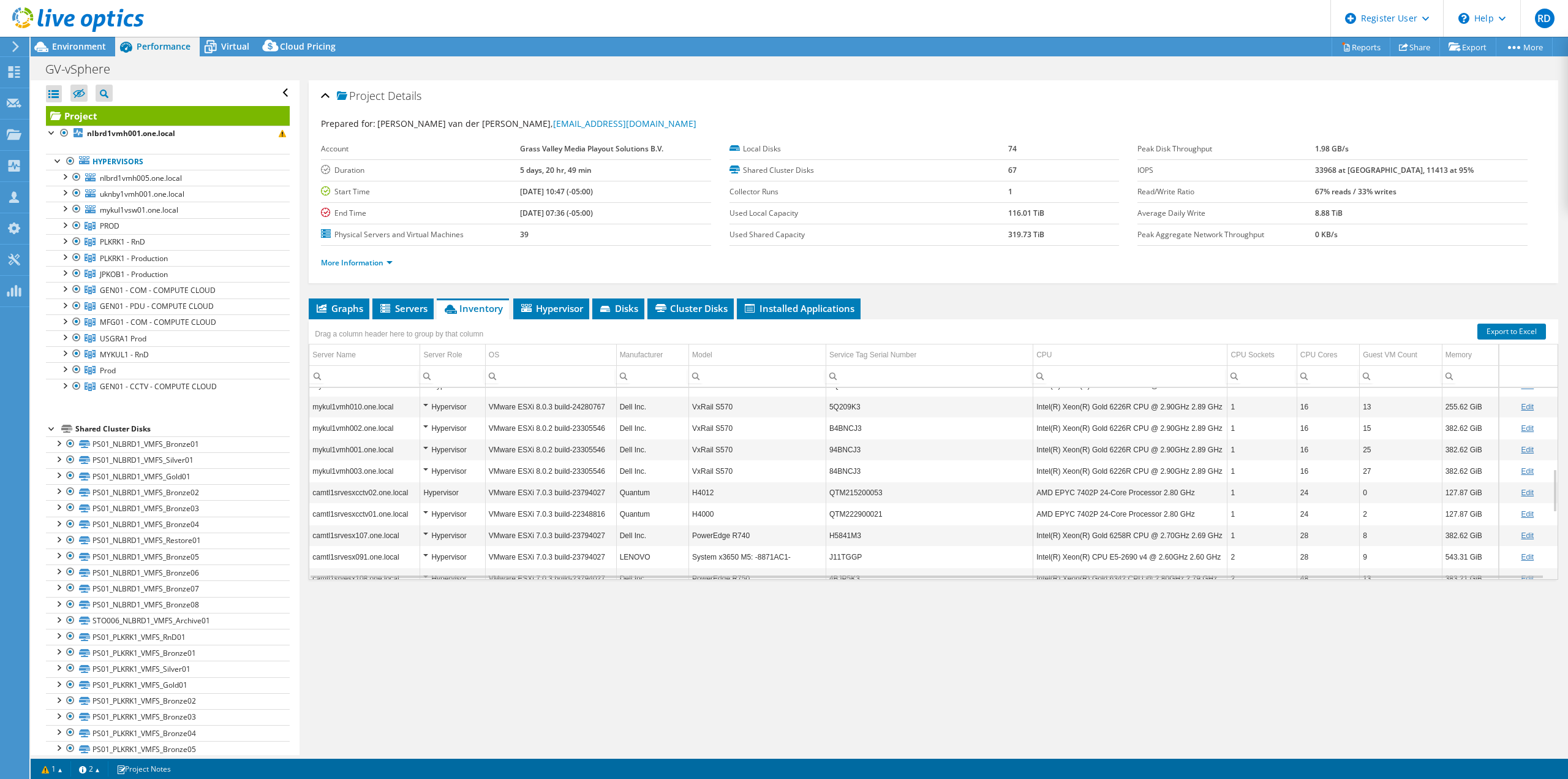
scroll to position [283, 0]
click at [68, 50] on span "Environment" at bounding box center [78, 46] width 54 height 12
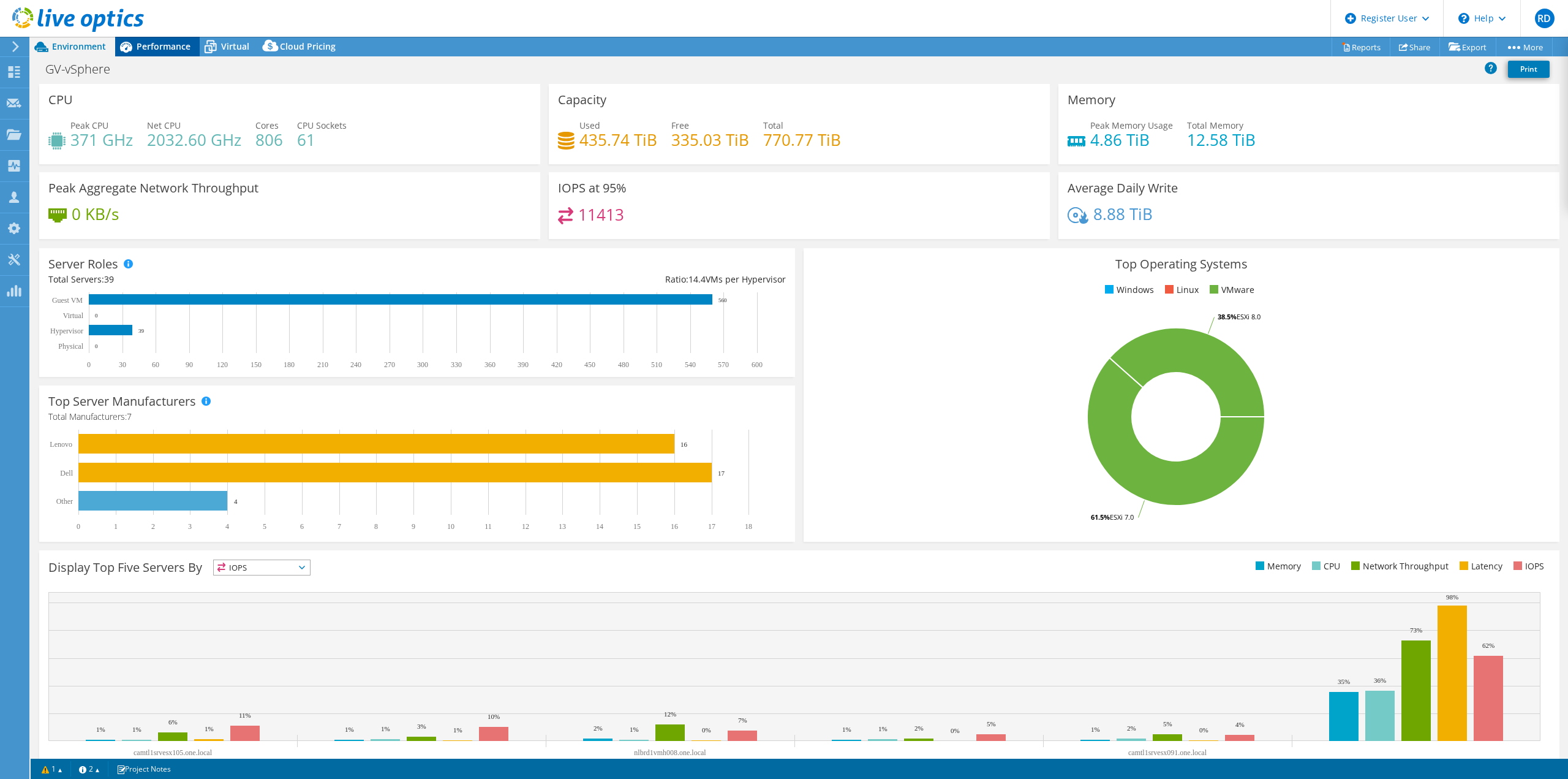
click at [161, 41] on span "Performance" at bounding box center [163, 46] width 54 height 12
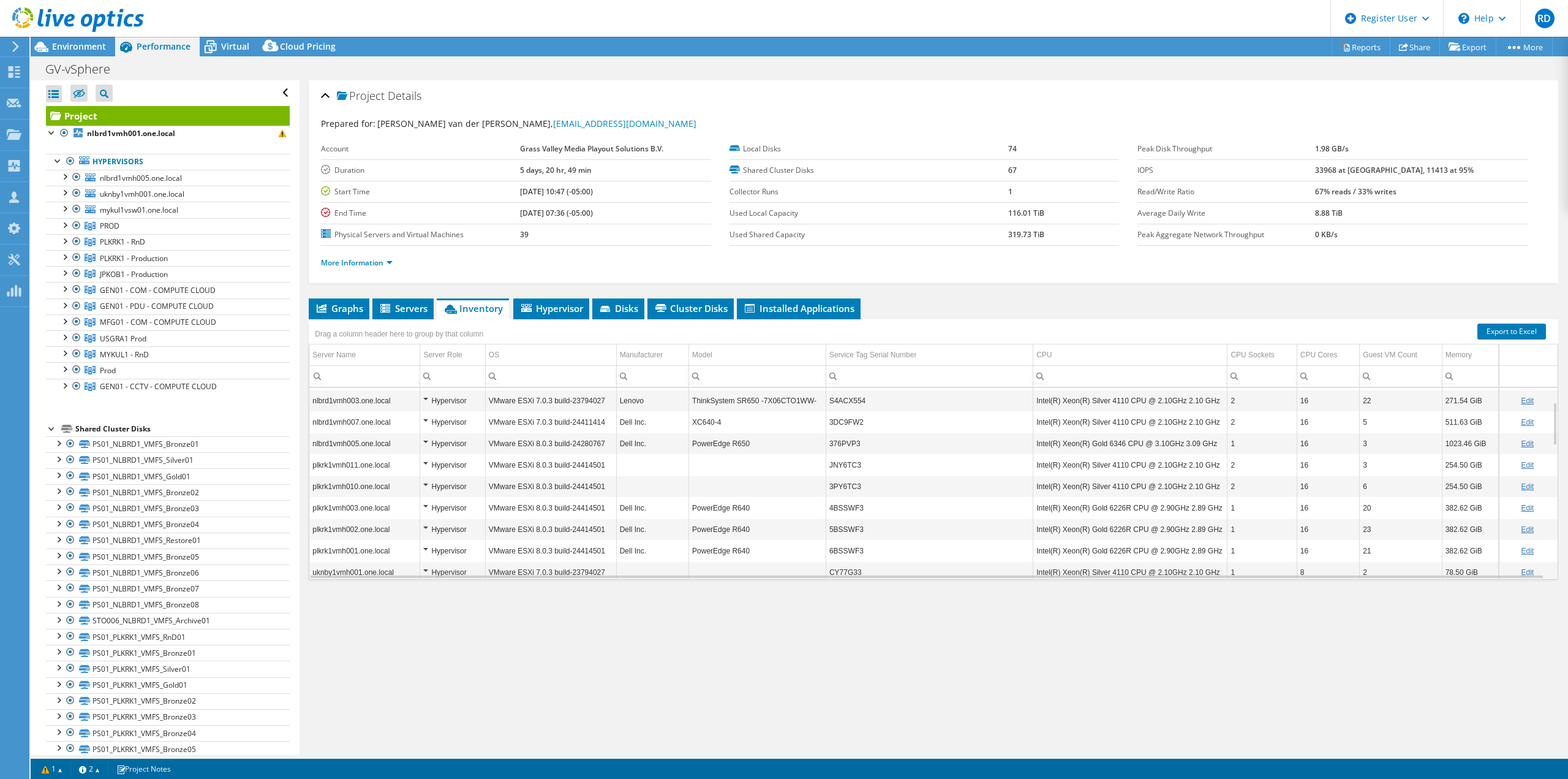
scroll to position [0, 0]
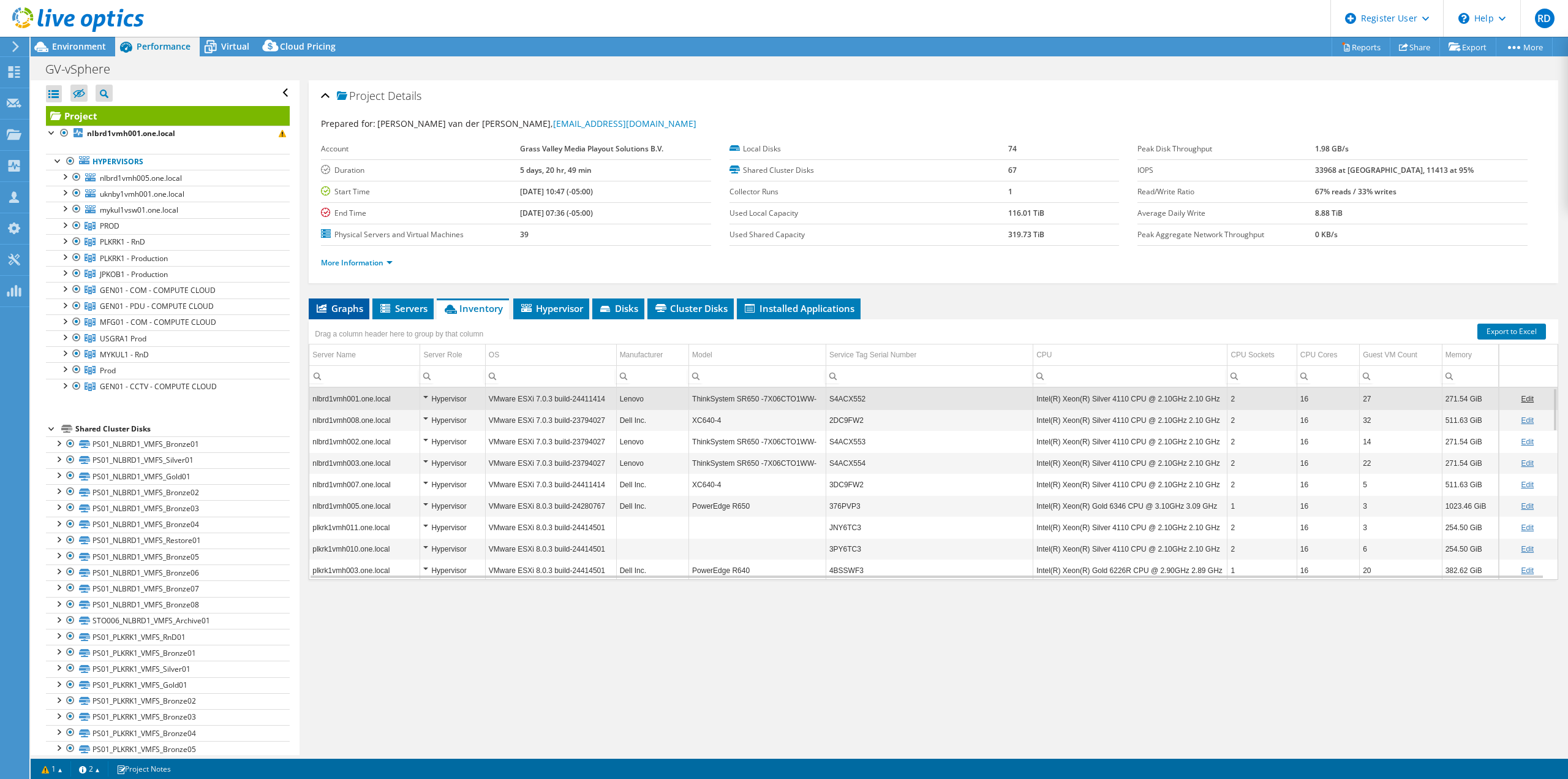
click at [332, 310] on span "Graphs" at bounding box center [339, 308] width 48 height 12
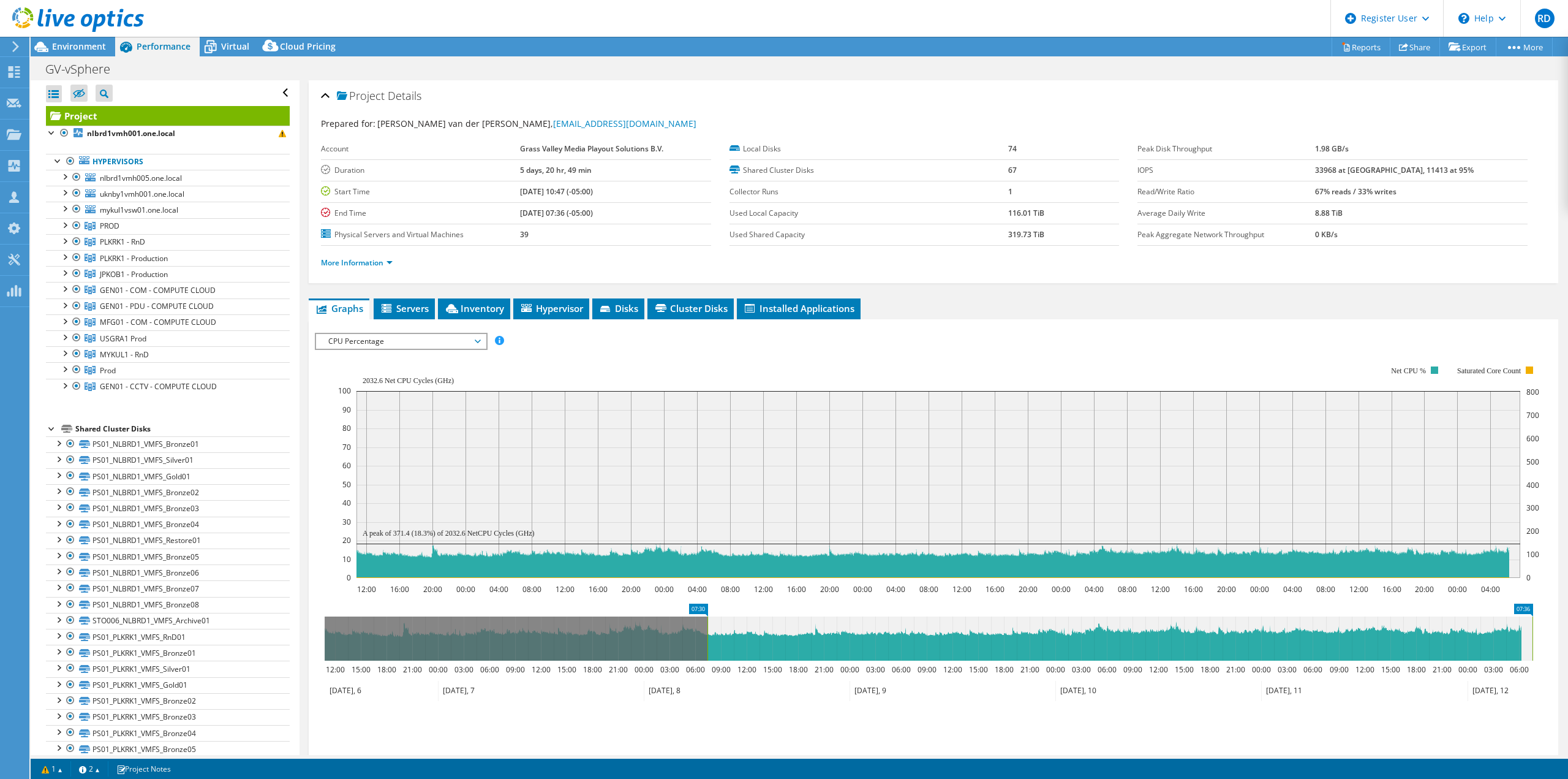
drag, startPoint x: 333, startPoint y: 609, endPoint x: 716, endPoint y: 641, distance: 384.3
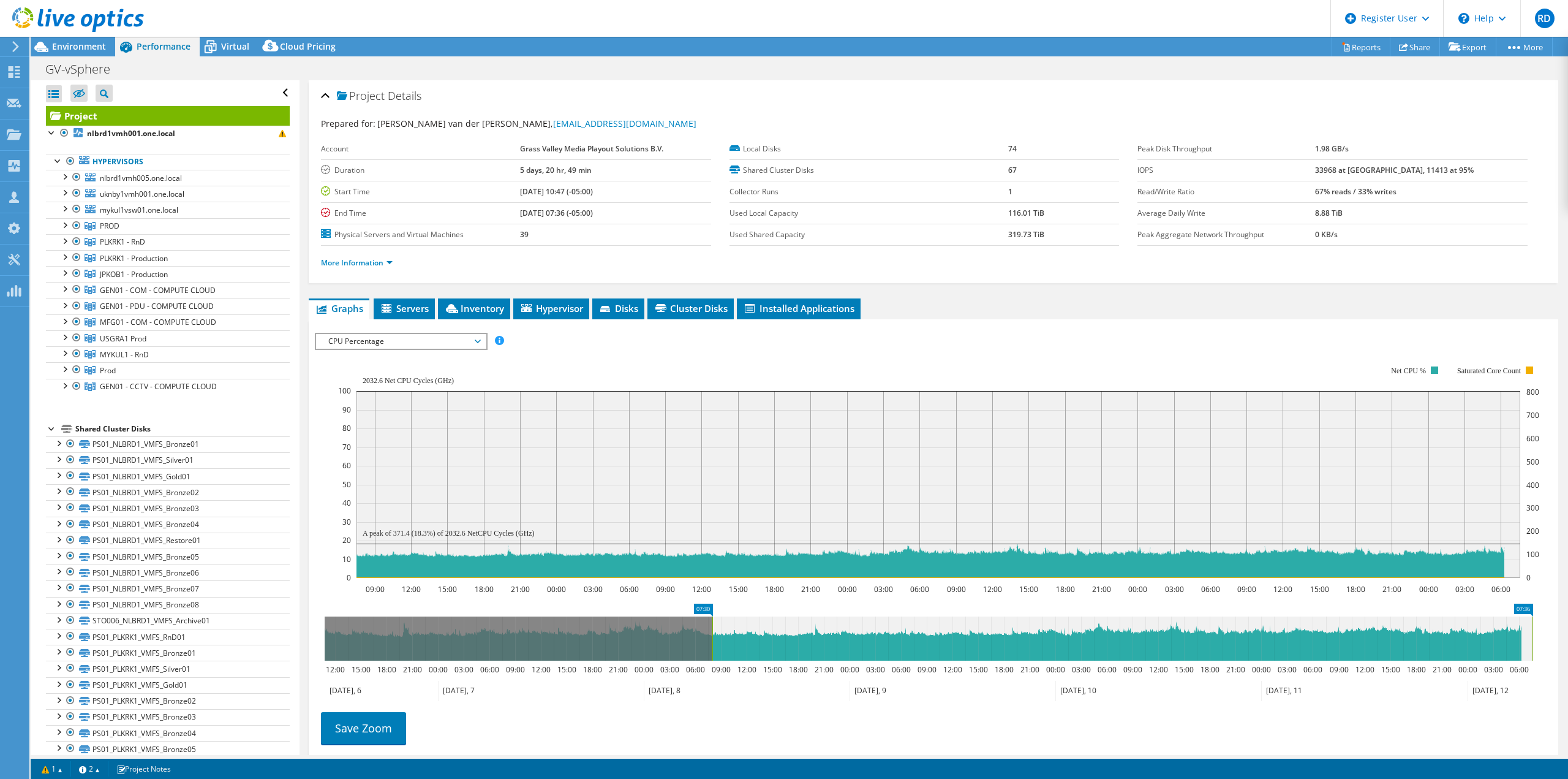
drag, startPoint x: 699, startPoint y: 612, endPoint x: 704, endPoint y: 619, distance: 8.6
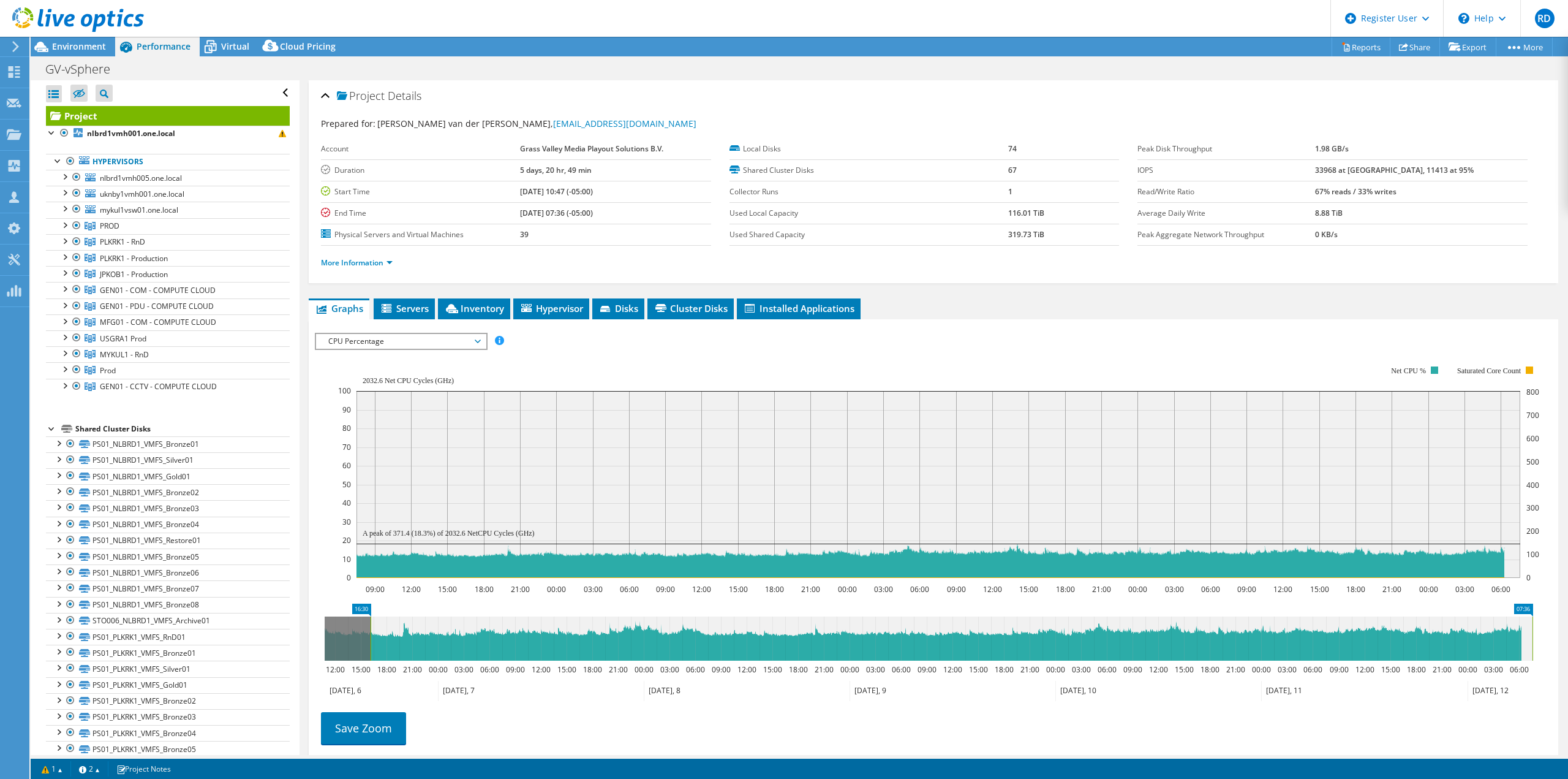
drag, startPoint x: 699, startPoint y: 610, endPoint x: 520, endPoint y: 665, distance: 187.3
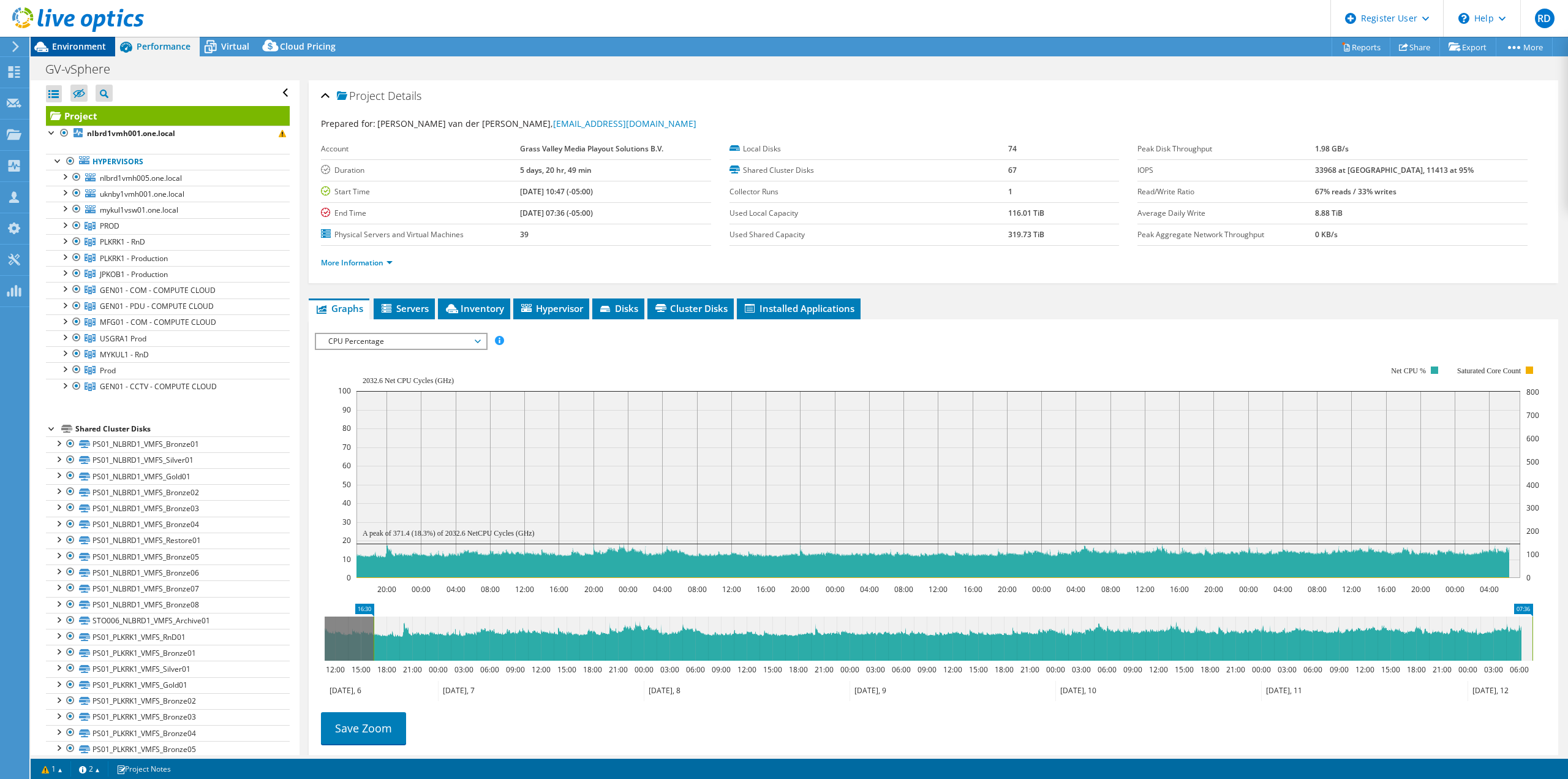
click at [59, 51] on span "Environment" at bounding box center [78, 46] width 54 height 12
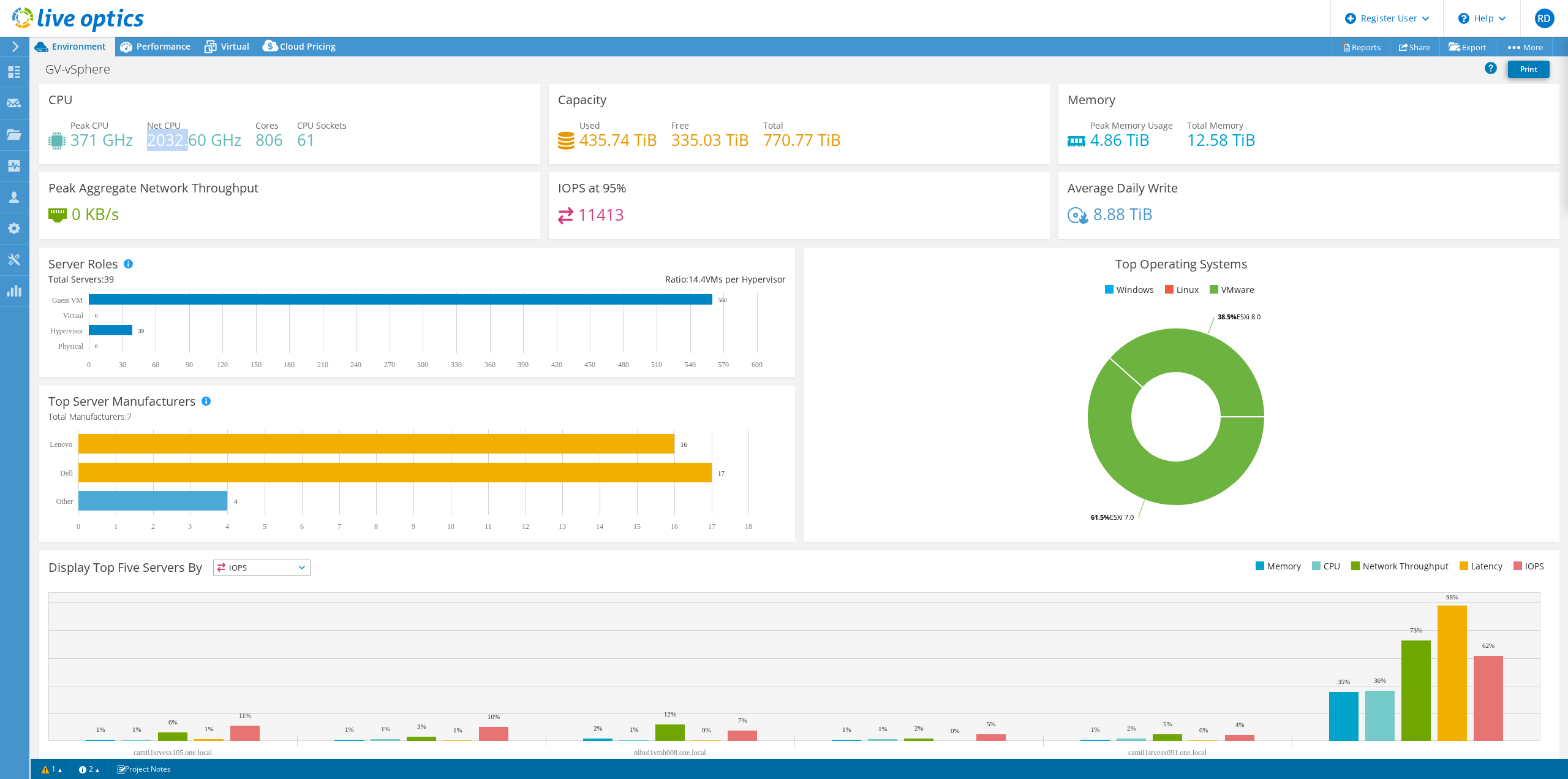
drag, startPoint x: 150, startPoint y: 139, endPoint x: 188, endPoint y: 141, distance: 38.1
click at [188, 141] on h4 "2032.60 GHz" at bounding box center [193, 140] width 94 height 14
click at [174, 135] on h4 "2032.60 GHz" at bounding box center [193, 140] width 94 height 14
drag, startPoint x: 149, startPoint y: 139, endPoint x: 204, endPoint y: 142, distance: 55.1
click at [204, 142] on h4 "2032.60 GHz" at bounding box center [193, 140] width 94 height 14
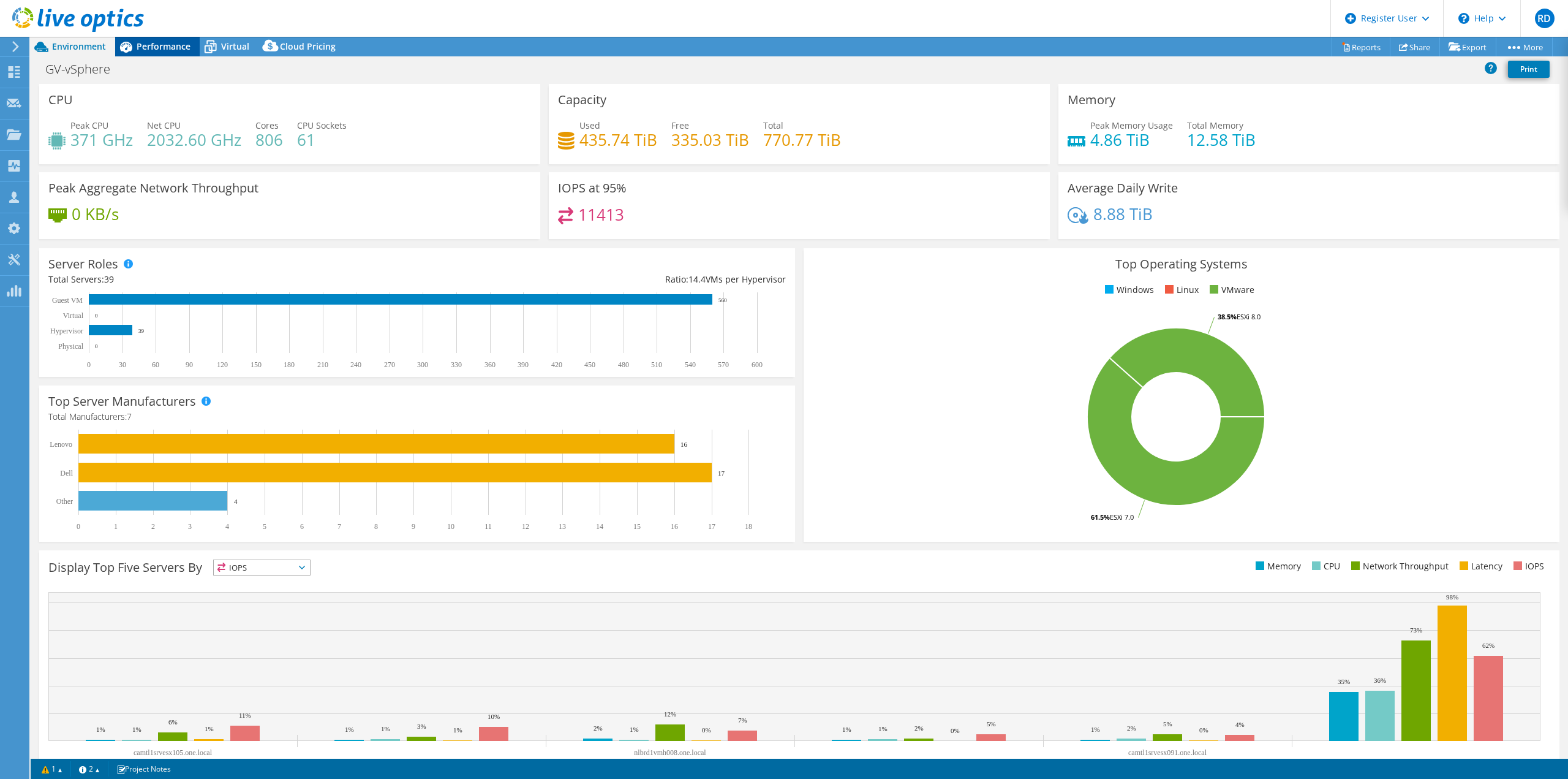
click at [162, 49] on span "Performance" at bounding box center [163, 46] width 54 height 12
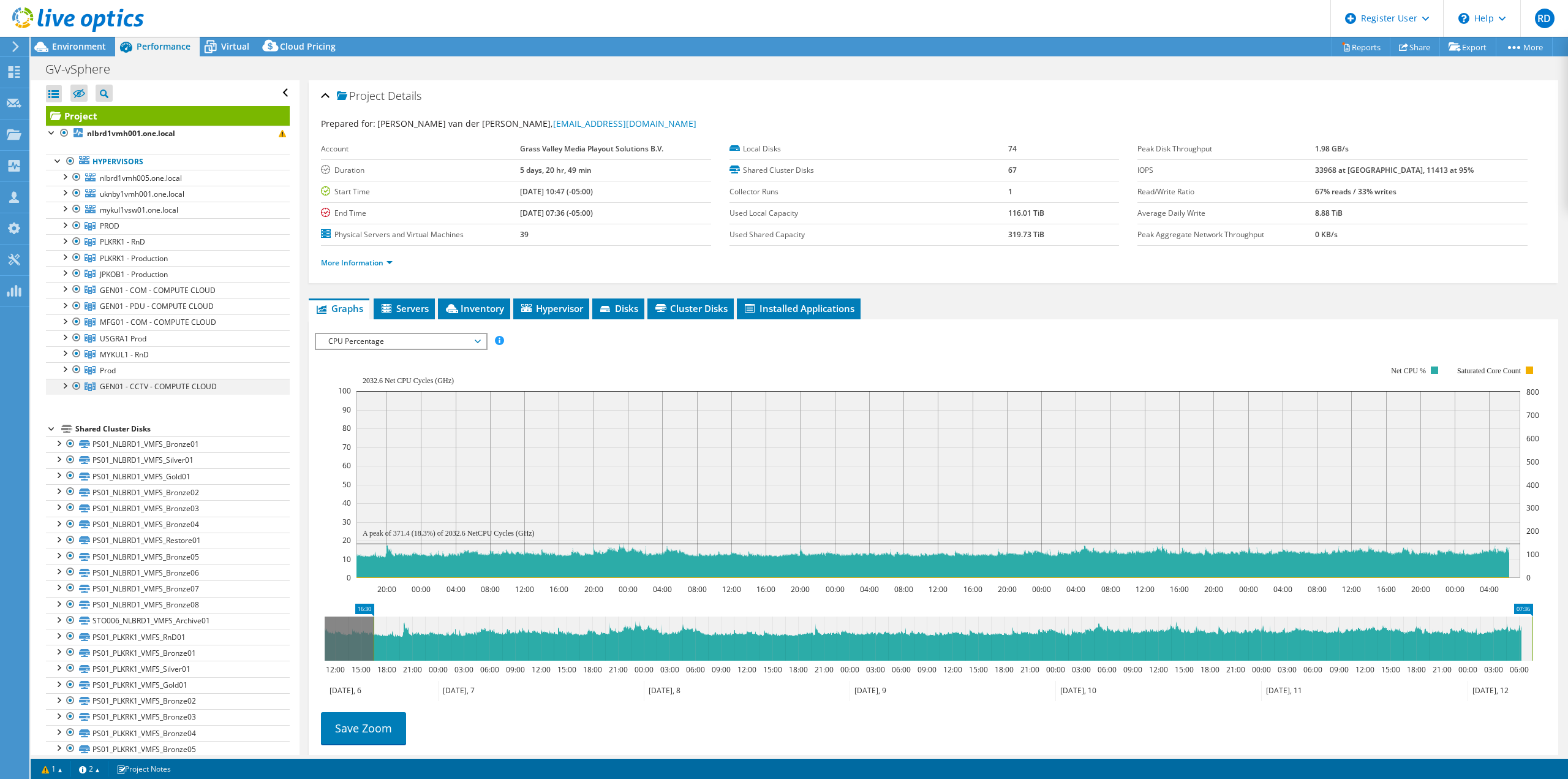
click at [75, 387] on div at bounding box center [76, 386] width 12 height 15
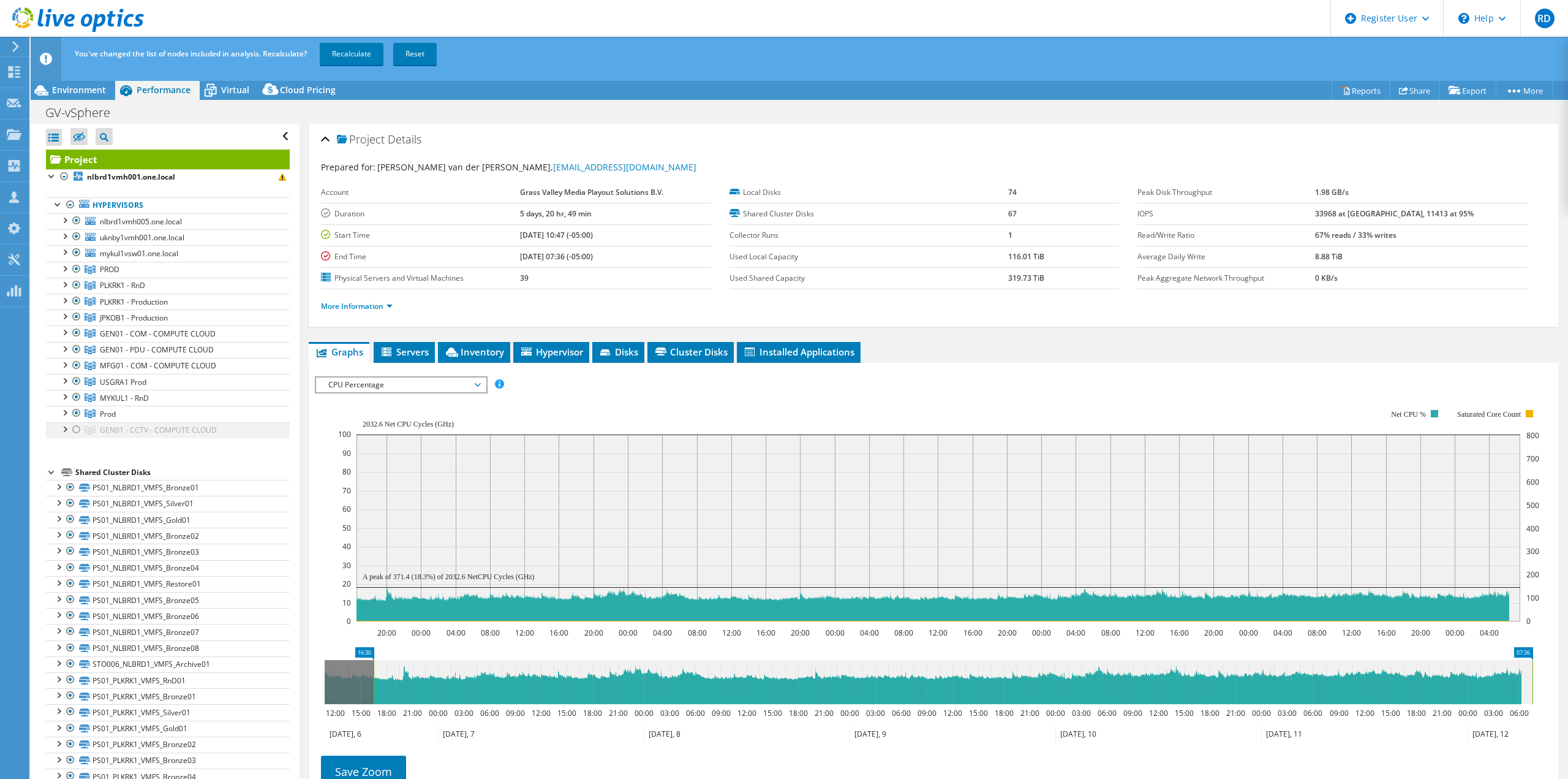
click at [64, 429] on div at bounding box center [64, 427] width 12 height 12
click at [68, 414] on div at bounding box center [64, 411] width 12 height 12
click at [80, 428] on div at bounding box center [82, 429] width 12 height 15
drag, startPoint x: 516, startPoint y: 236, endPoint x: 543, endPoint y: 238, distance: 27.1
click at [543, 238] on tr "Start Time 03/06/2025, 10:47 (-05:00)" at bounding box center [516, 235] width 390 height 21
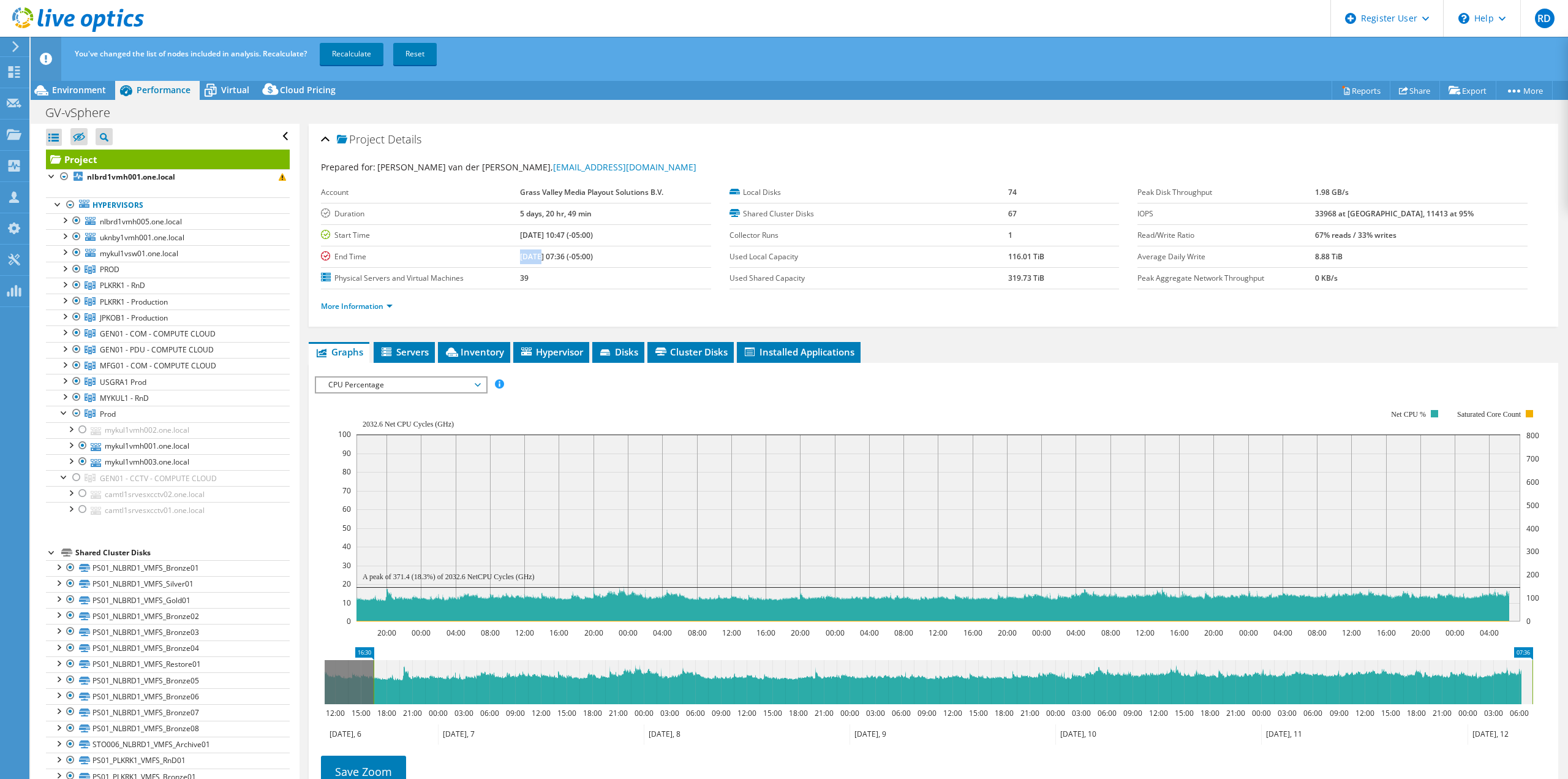
drag, startPoint x: 536, startPoint y: 258, endPoint x: 513, endPoint y: 256, distance: 23.1
click at [513, 256] on tr "End Time 03/12/2025, 07:36 (-05:00)" at bounding box center [516, 256] width 390 height 21
click at [1436, 370] on div "IOPS Disk Throughput IO Size Latency Queue Depth CPU Percentage Memory Page Fau…" at bounding box center [933, 586] width 1237 height 434
click at [499, 355] on span "Inventory" at bounding box center [474, 351] width 60 height 12
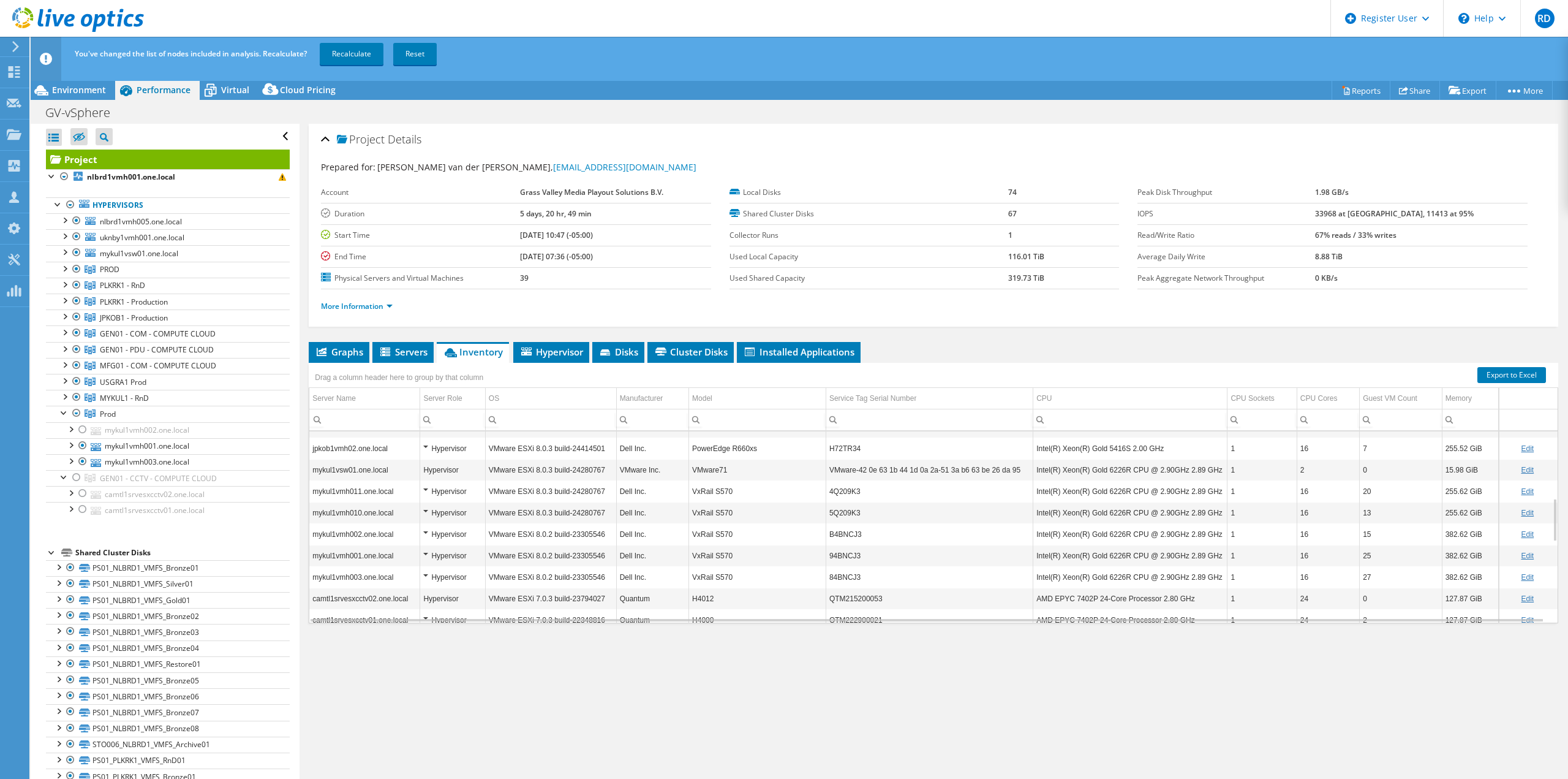
scroll to position [368, 0]
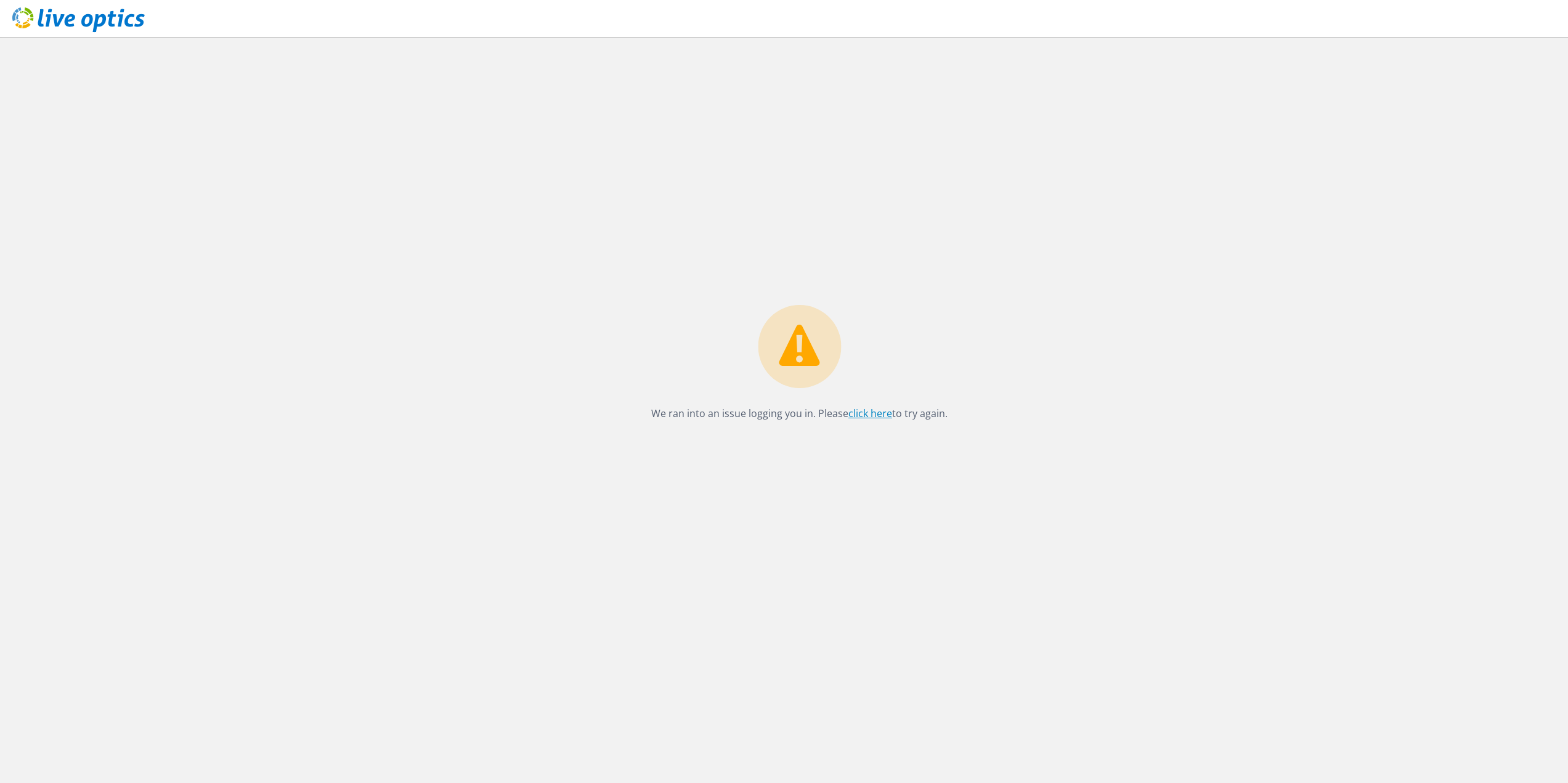
click at [860, 415] on link "click here" at bounding box center [870, 413] width 44 height 14
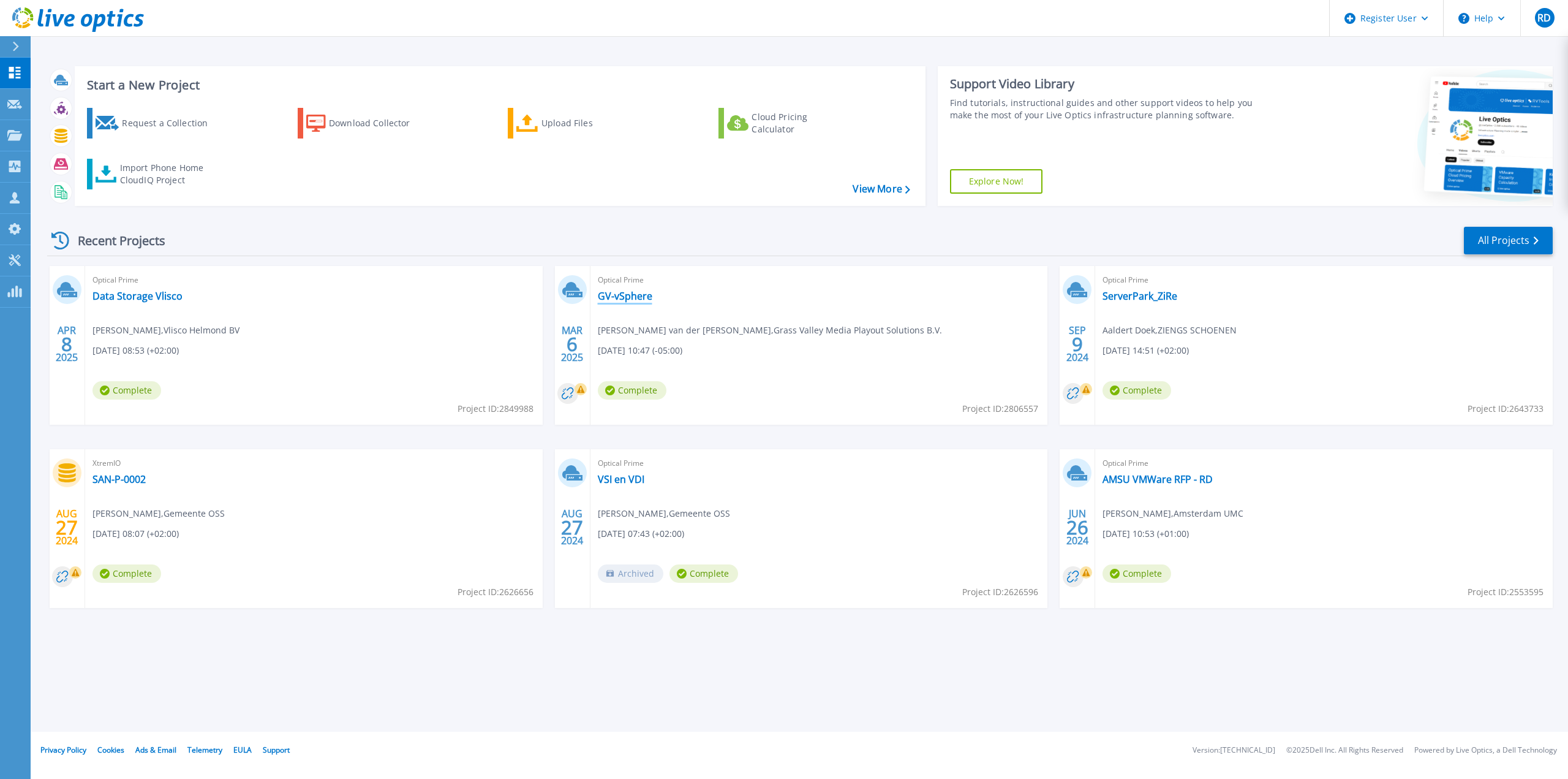
click at [610, 293] on link "GV-vSphere" at bounding box center [625, 295] width 55 height 12
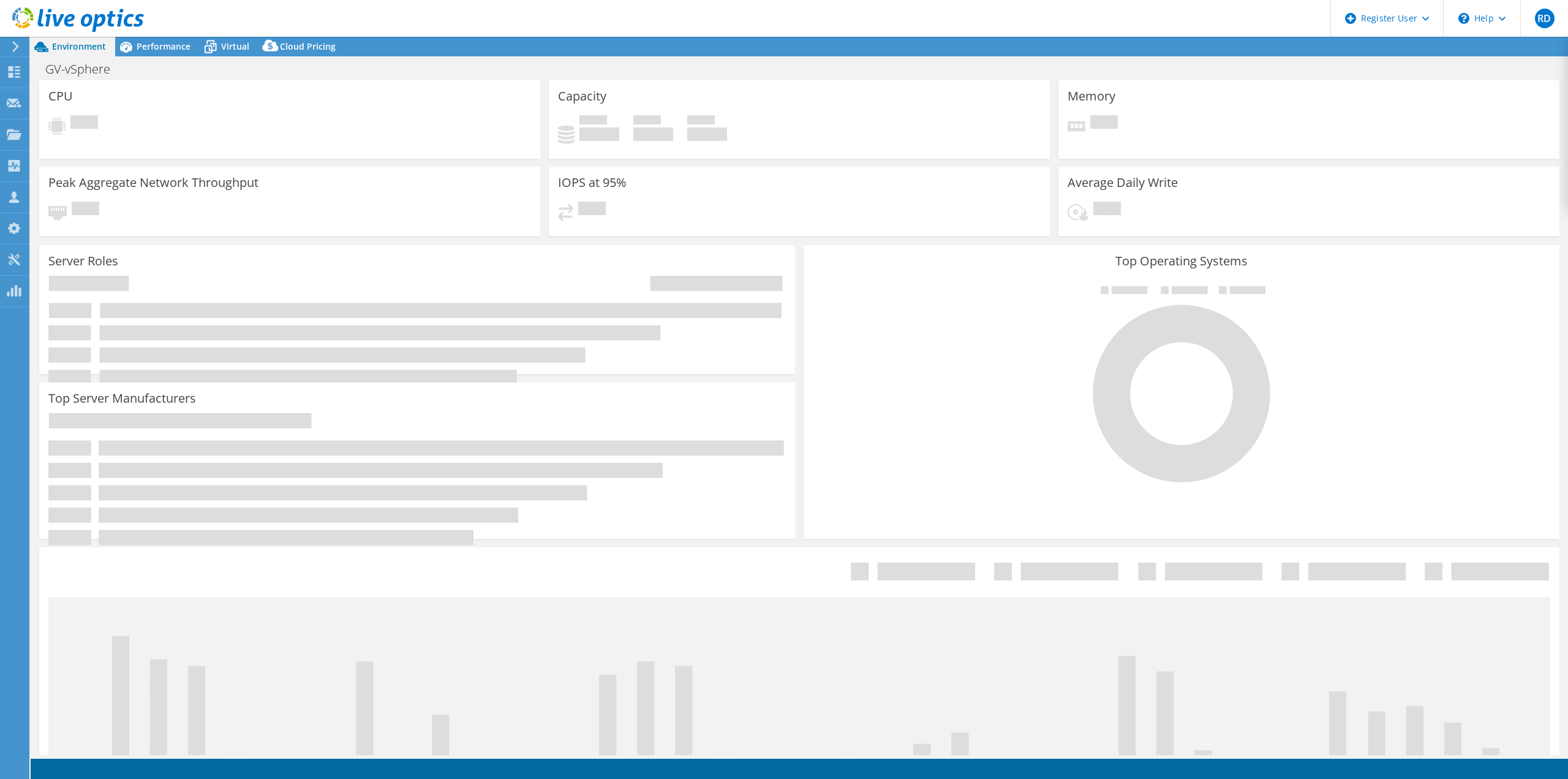
select select "EUFrankfurt"
select select "EUR"
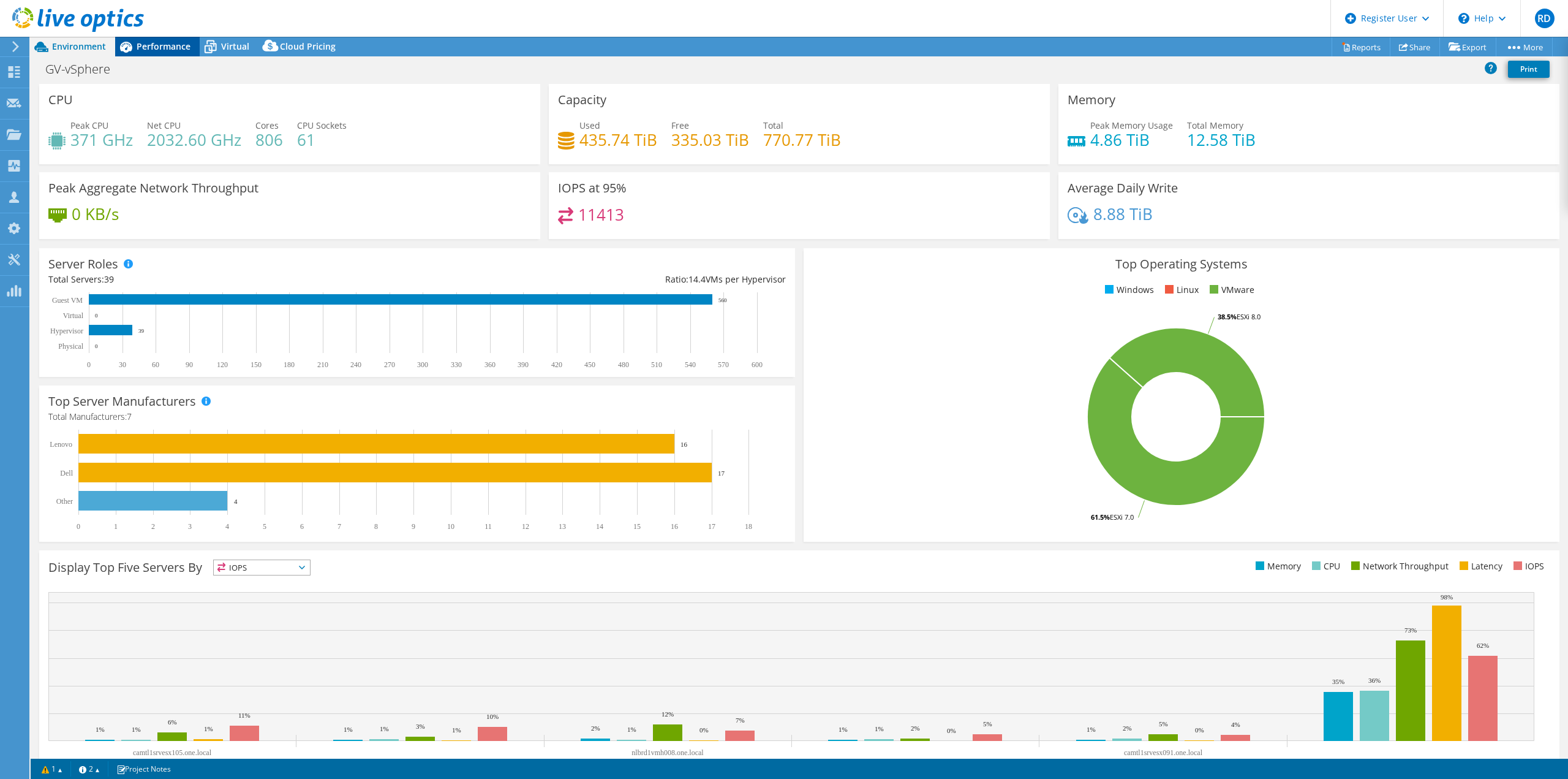
click at [157, 45] on span "Performance" at bounding box center [163, 46] width 54 height 12
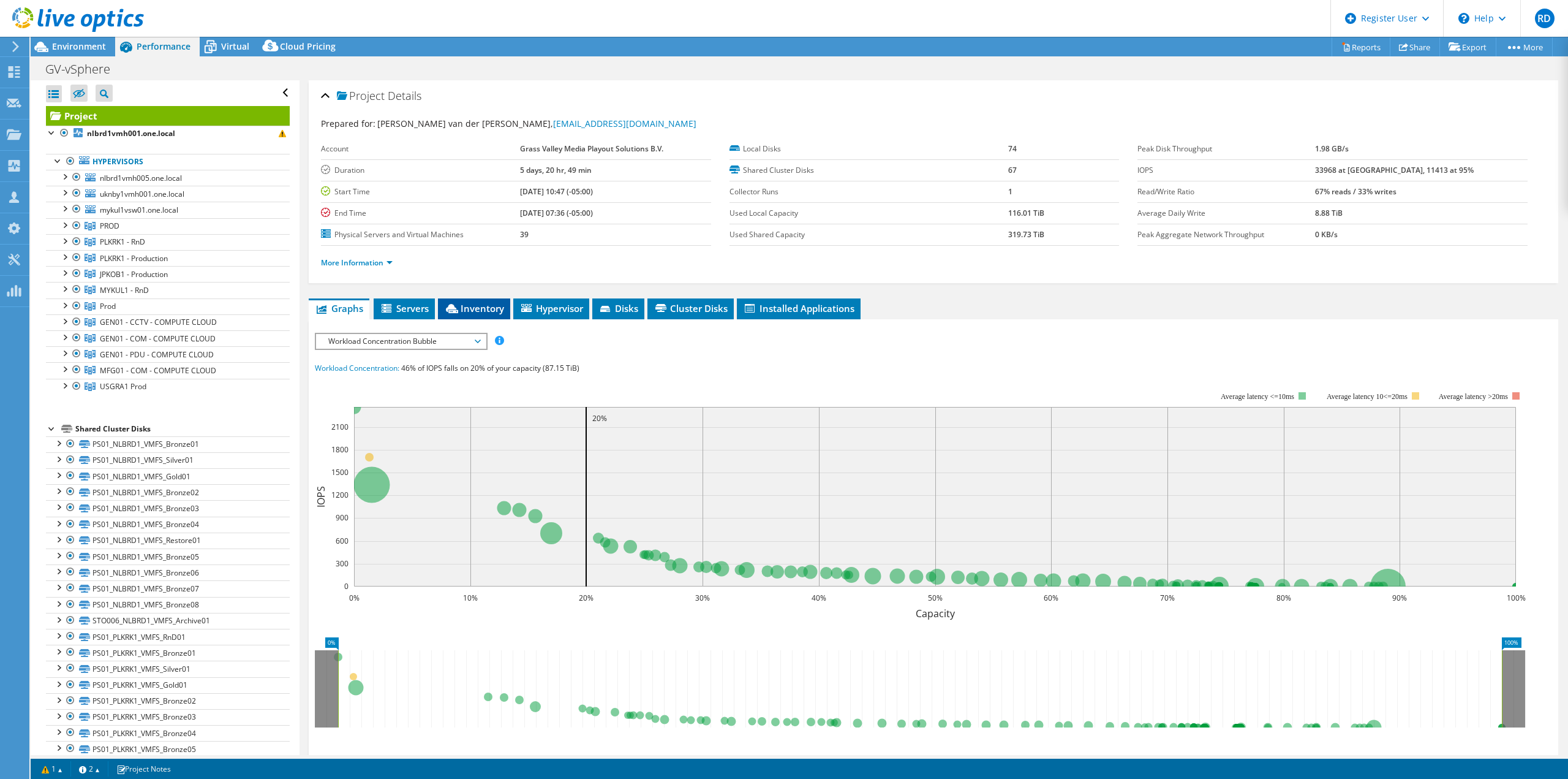
click at [485, 309] on span "Inventory" at bounding box center [474, 308] width 60 height 12
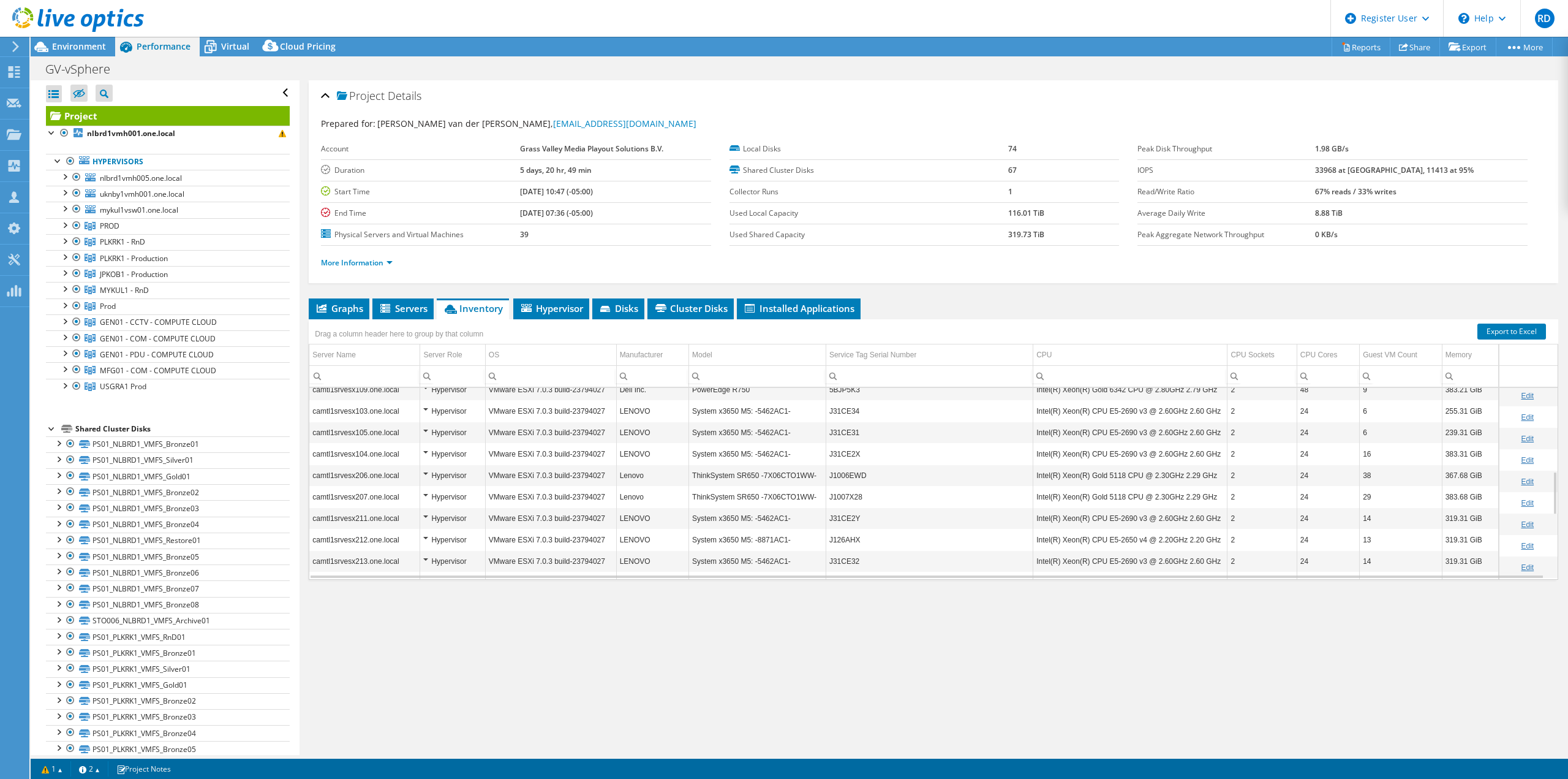
scroll to position [651, 0]
click at [68, 42] on span "Environment" at bounding box center [78, 46] width 54 height 12
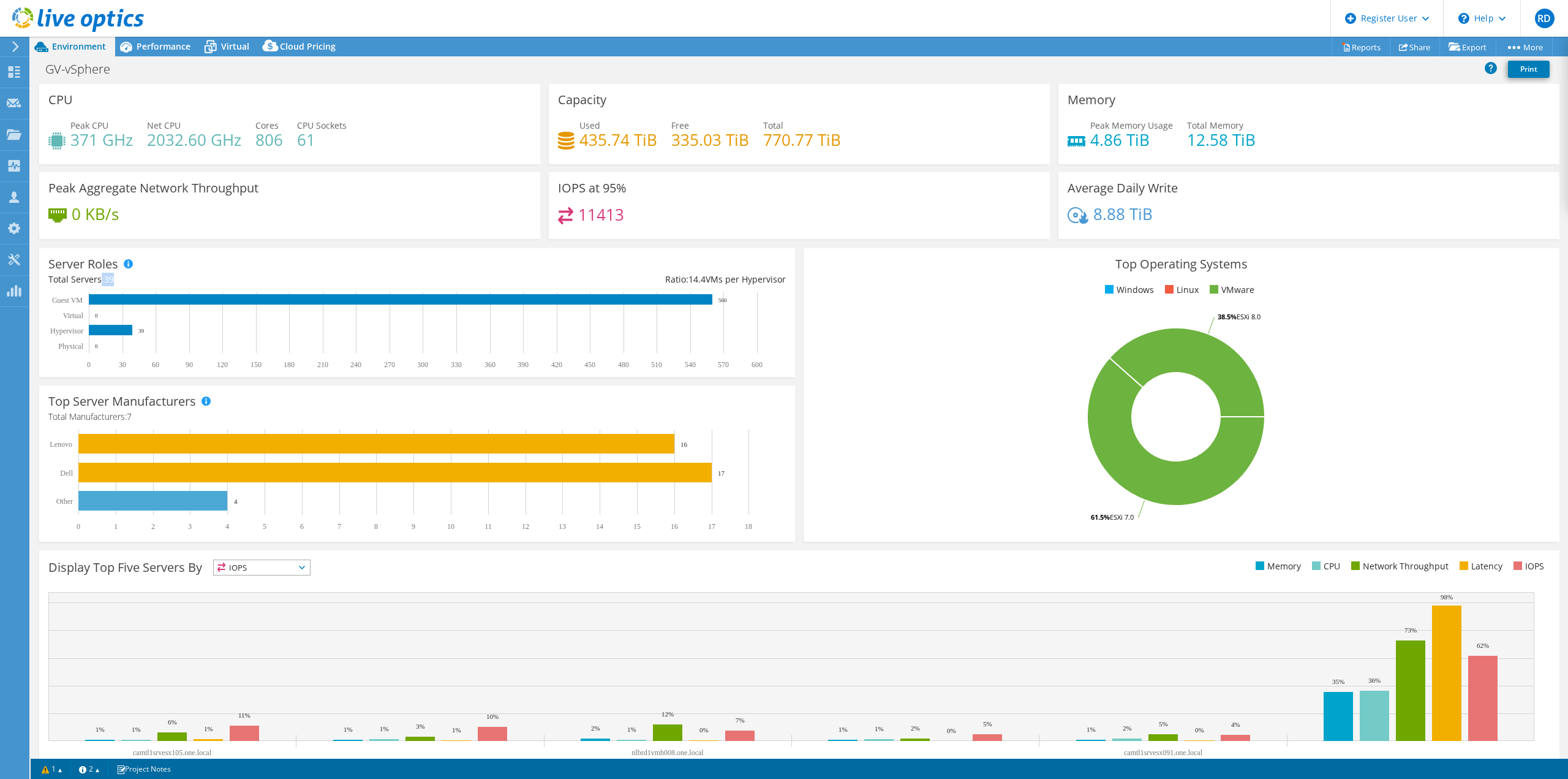
drag, startPoint x: 112, startPoint y: 280, endPoint x: 99, endPoint y: 282, distance: 13.2
click at [99, 282] on div "Total Servers: 39" at bounding box center [233, 279] width 369 height 14
click at [116, 281] on div "Total Servers: 39" at bounding box center [233, 279] width 369 height 14
click at [121, 282] on div "Total Servers: 39" at bounding box center [233, 279] width 369 height 14
click at [162, 38] on div "Performance" at bounding box center [157, 46] width 85 height 19
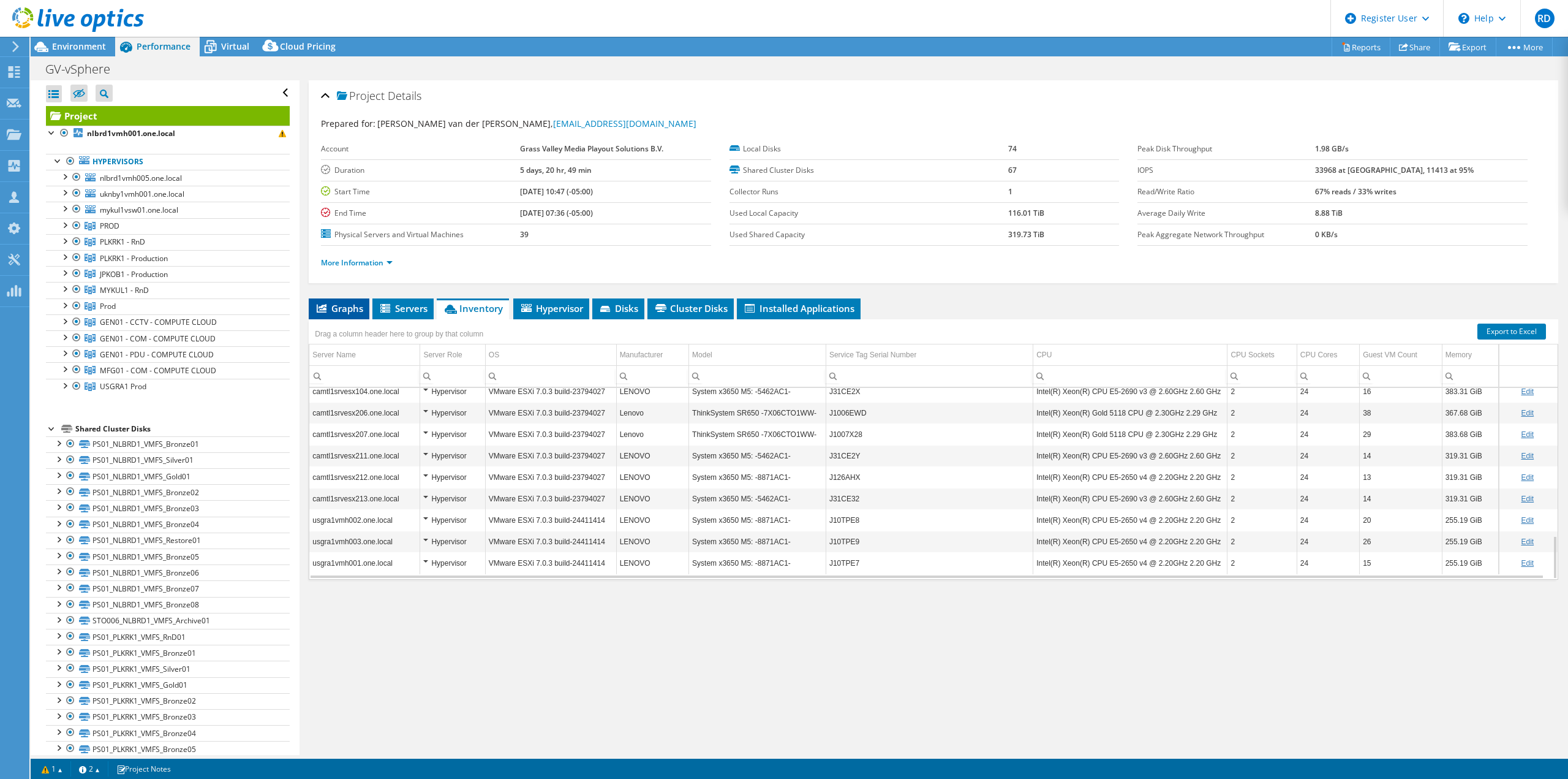
click at [342, 311] on span "Graphs" at bounding box center [339, 308] width 48 height 12
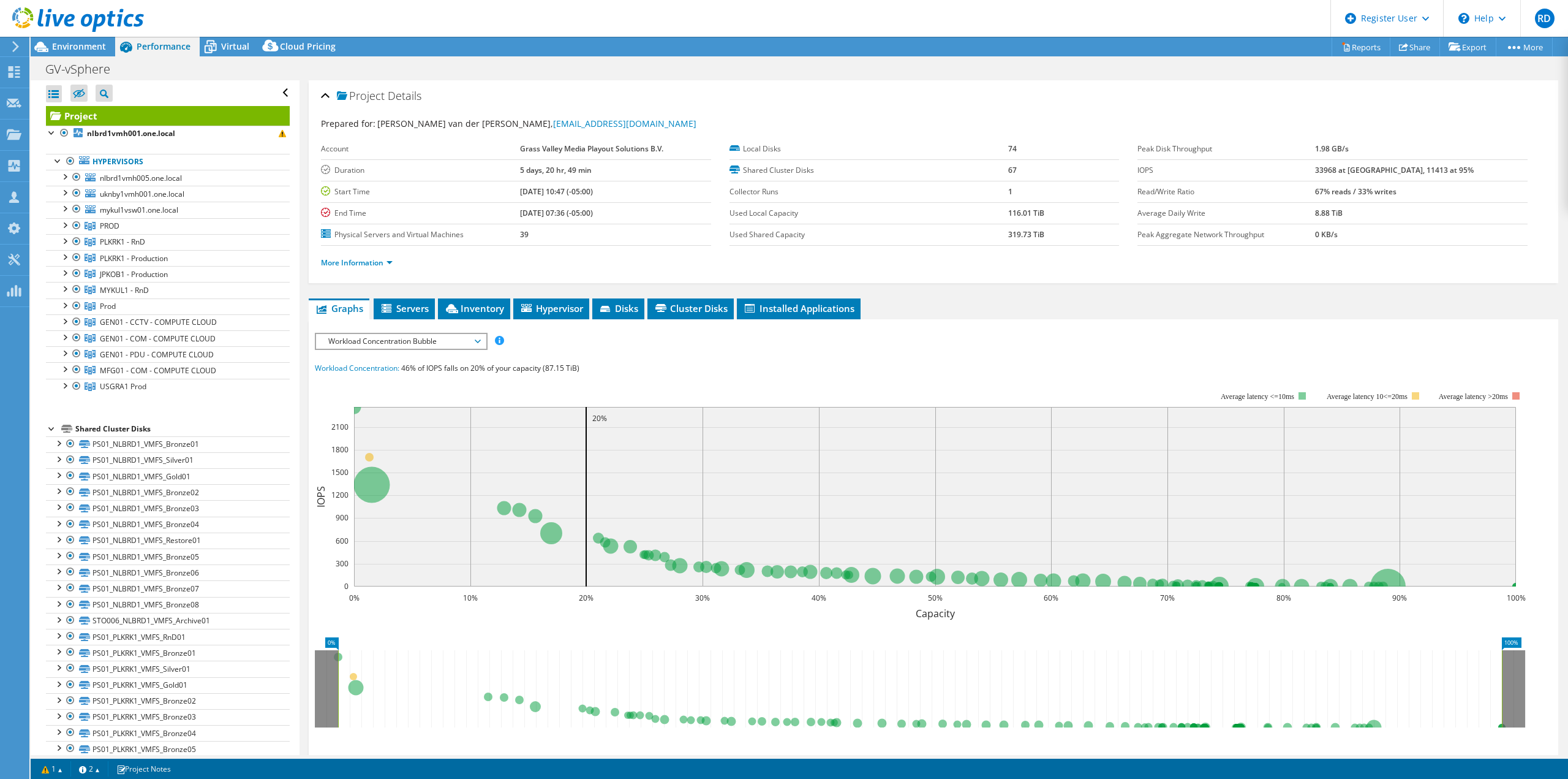
click at [391, 347] on span "Workload Concentration Bubble" at bounding box center [401, 342] width 157 height 15
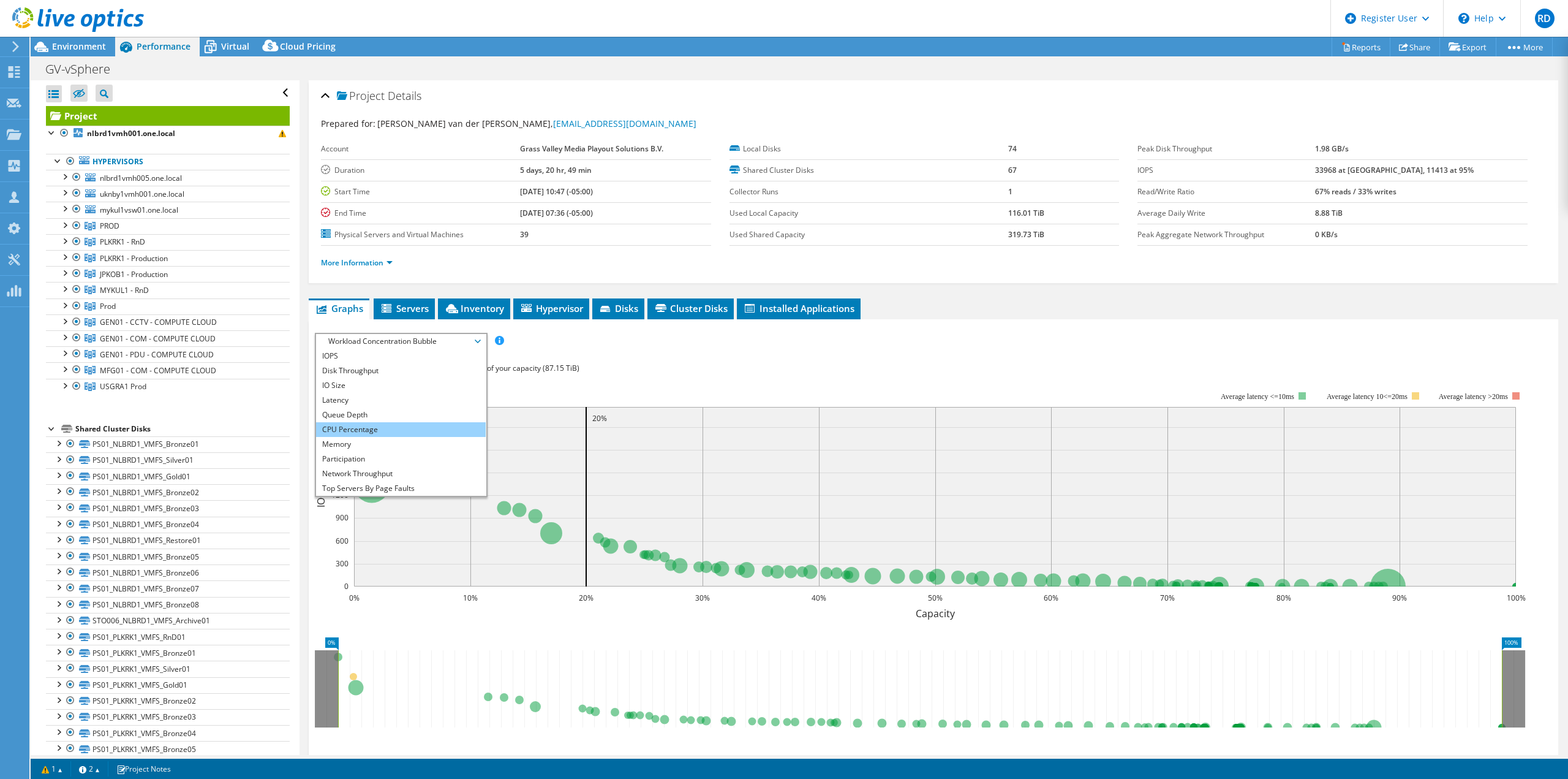
click at [371, 426] on li "CPU Percentage" at bounding box center [401, 429] width 170 height 15
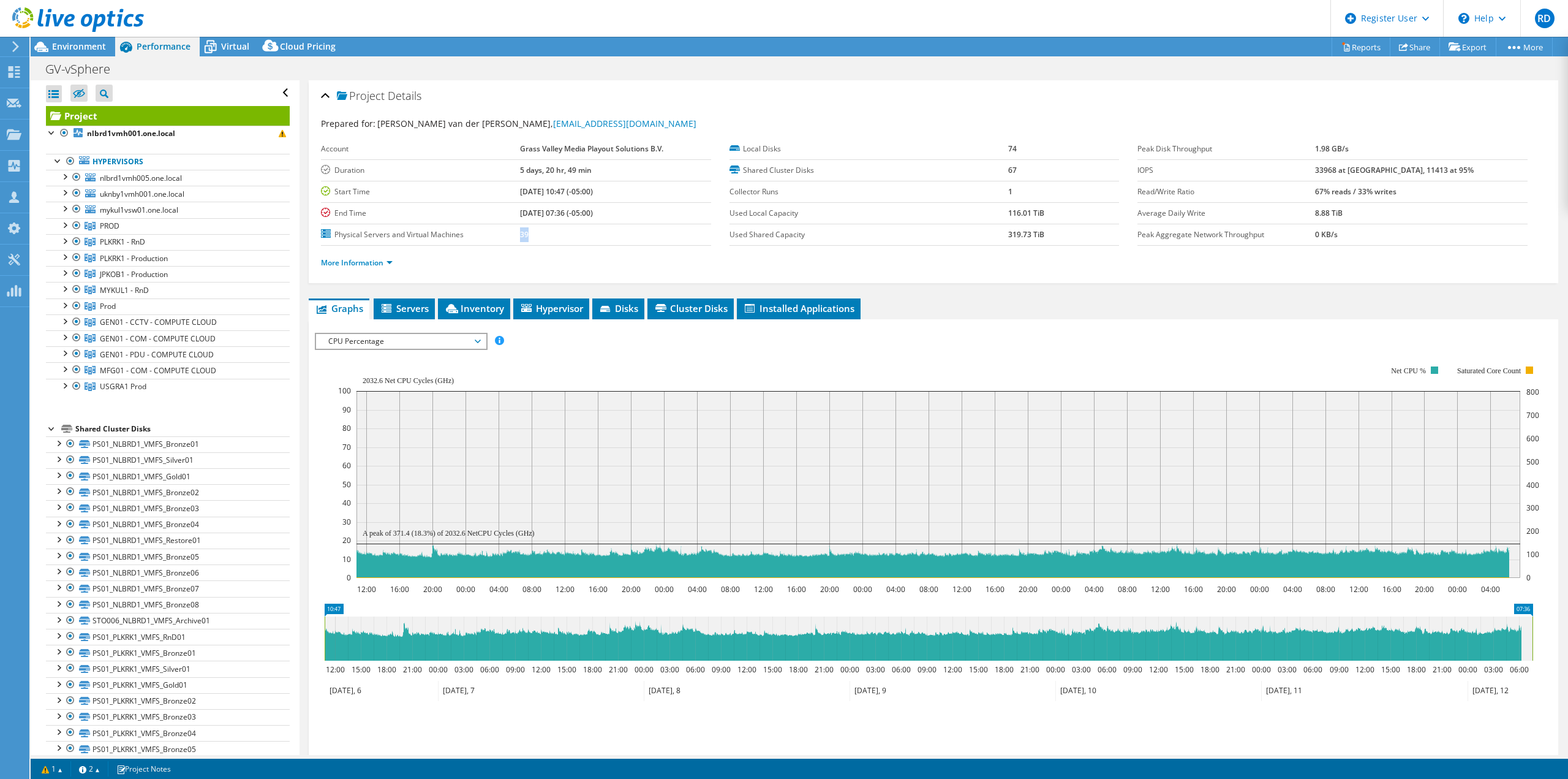
drag, startPoint x: 515, startPoint y: 234, endPoint x: 537, endPoint y: 233, distance: 22.0
click at [537, 233] on tr "Physical Servers and Virtual Machines 39" at bounding box center [516, 234] width 390 height 21
